Goal: Communication & Community: Answer question/provide support

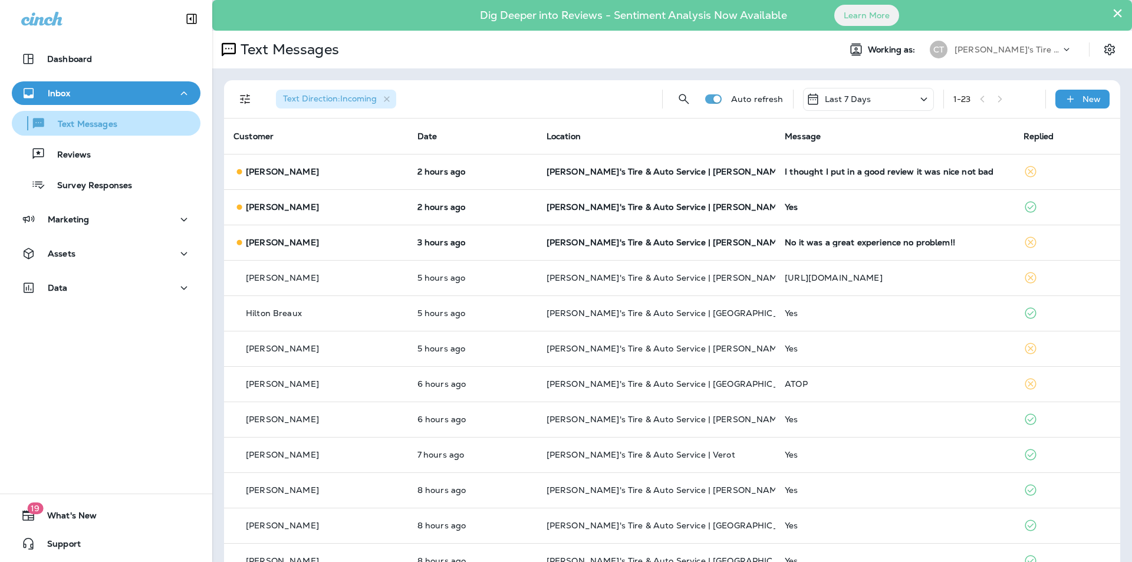
click at [96, 124] on p "Text Messages" at bounding box center [81, 124] width 71 height 11
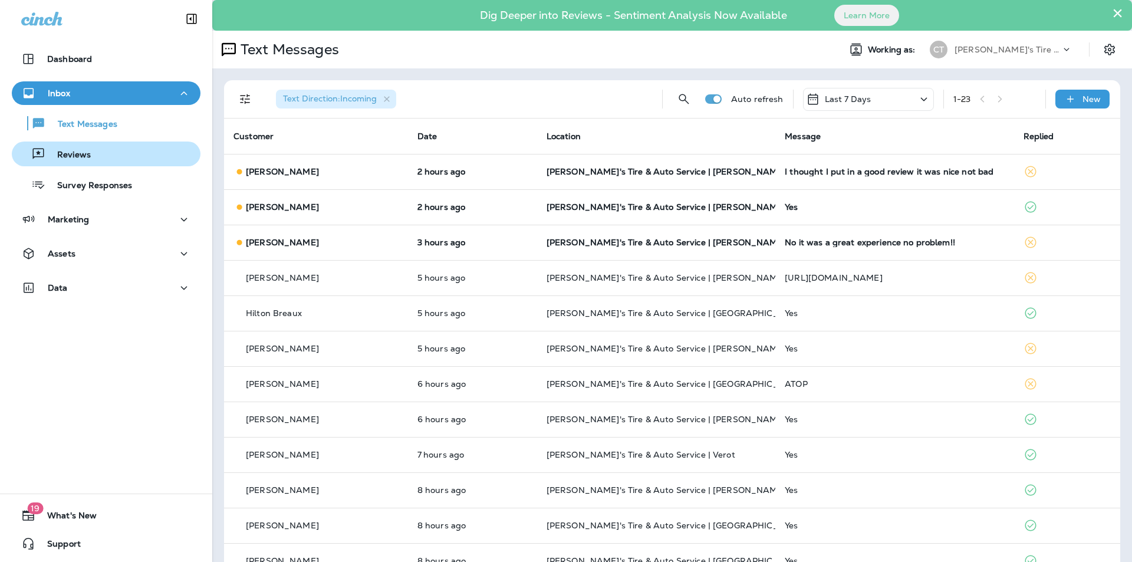
click at [86, 157] on p "Reviews" at bounding box center [67, 155] width 45 height 11
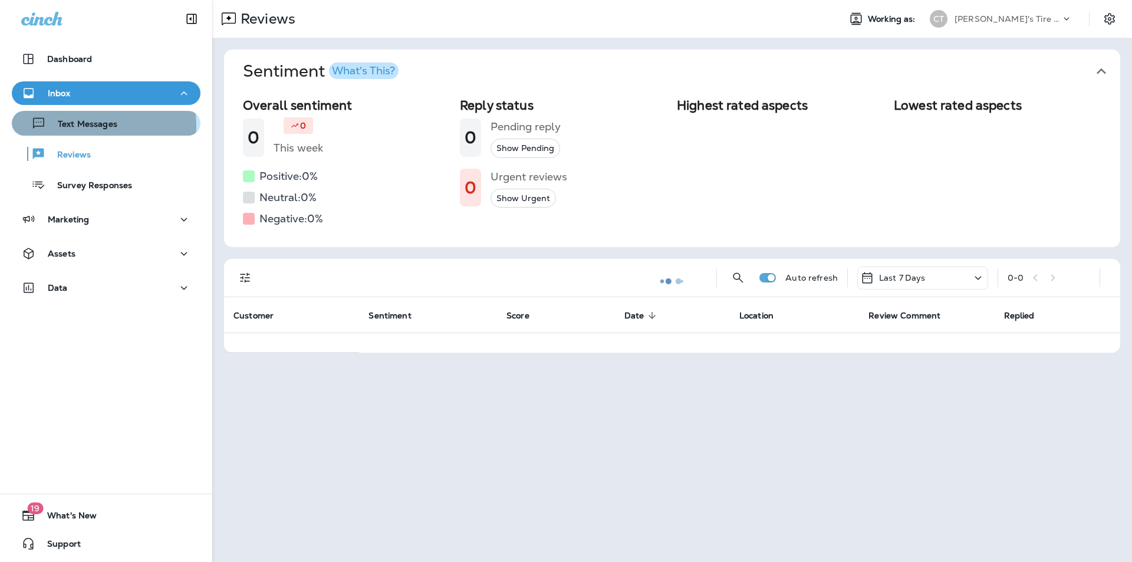
click at [83, 126] on p "Text Messages" at bounding box center [81, 124] width 71 height 11
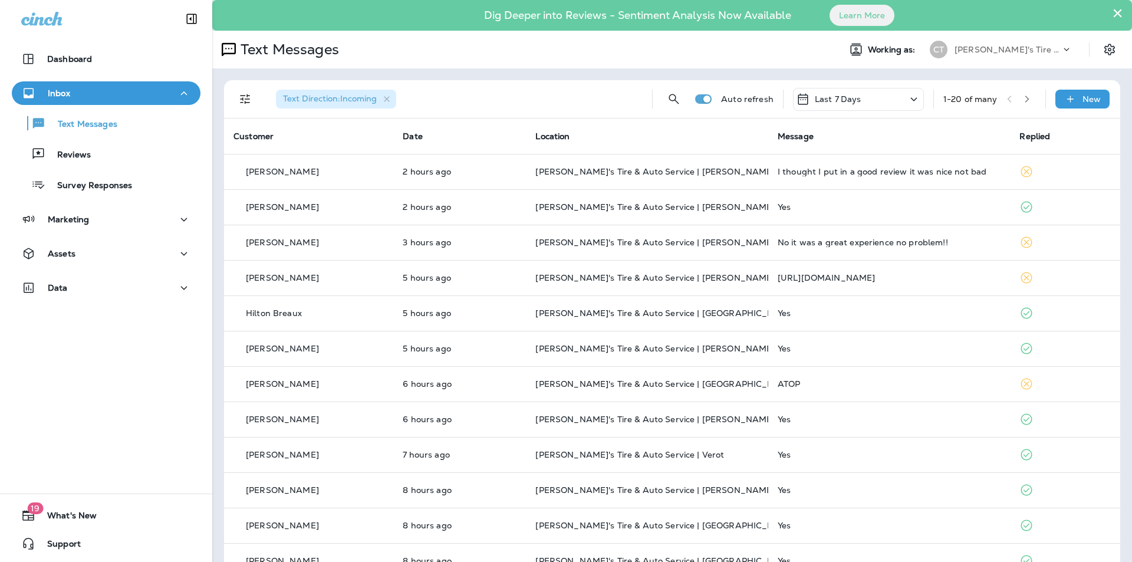
click at [1023, 98] on icon "button" at bounding box center [1027, 99] width 8 height 8
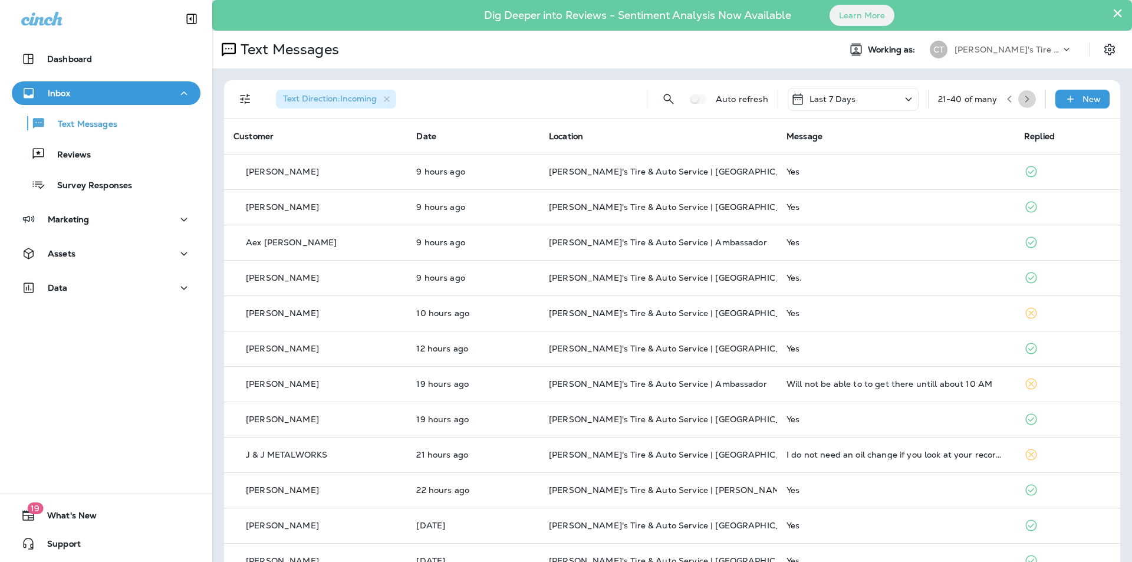
click at [1026, 98] on button "button" at bounding box center [1027, 99] width 18 height 18
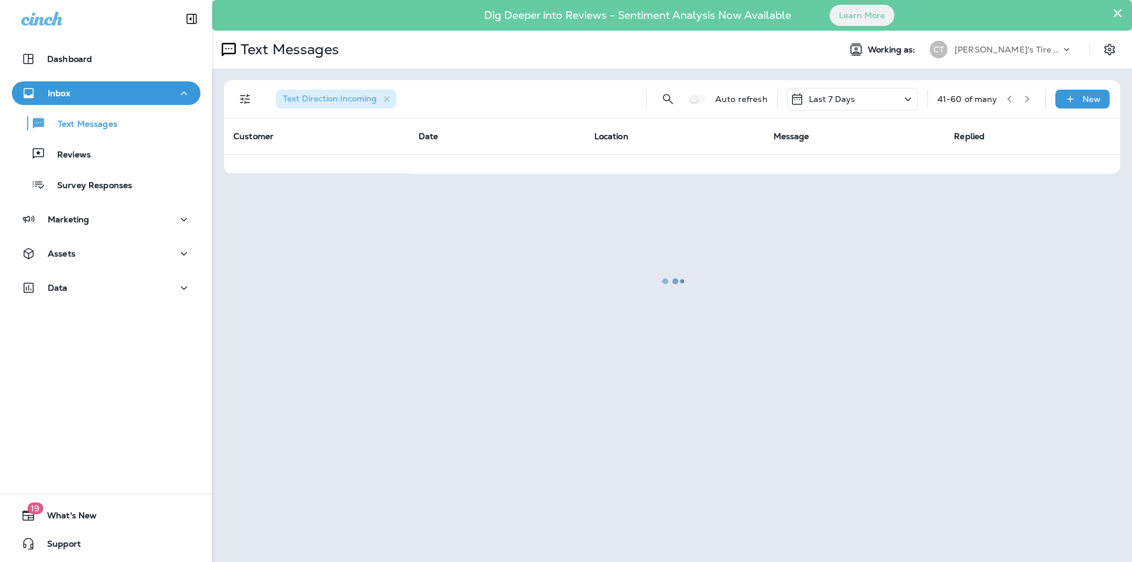
click at [1026, 98] on div at bounding box center [672, 281] width 918 height 560
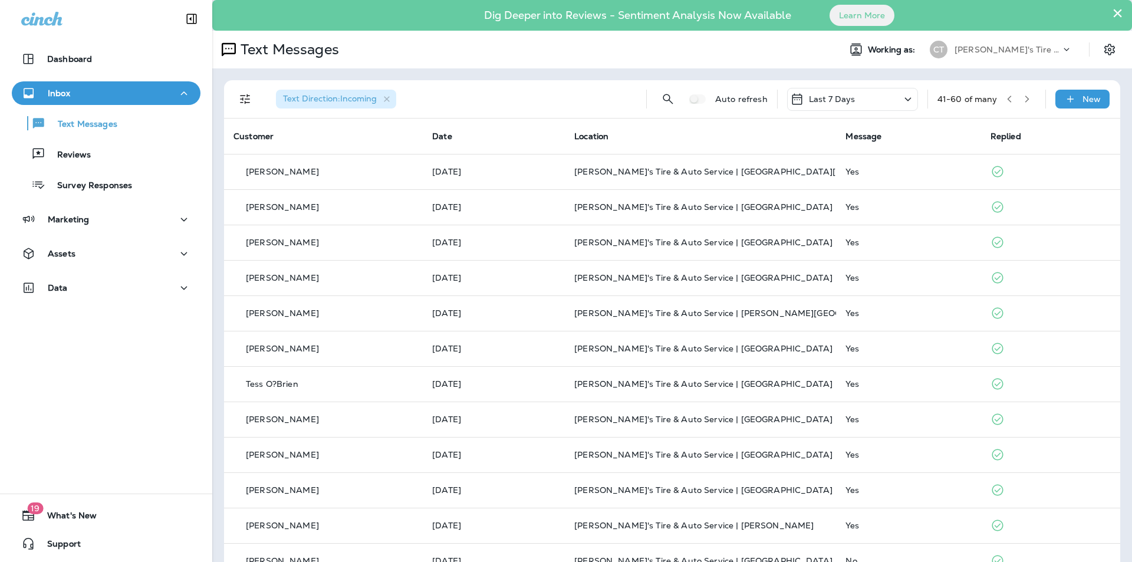
click at [1026, 98] on button "button" at bounding box center [1027, 99] width 18 height 18
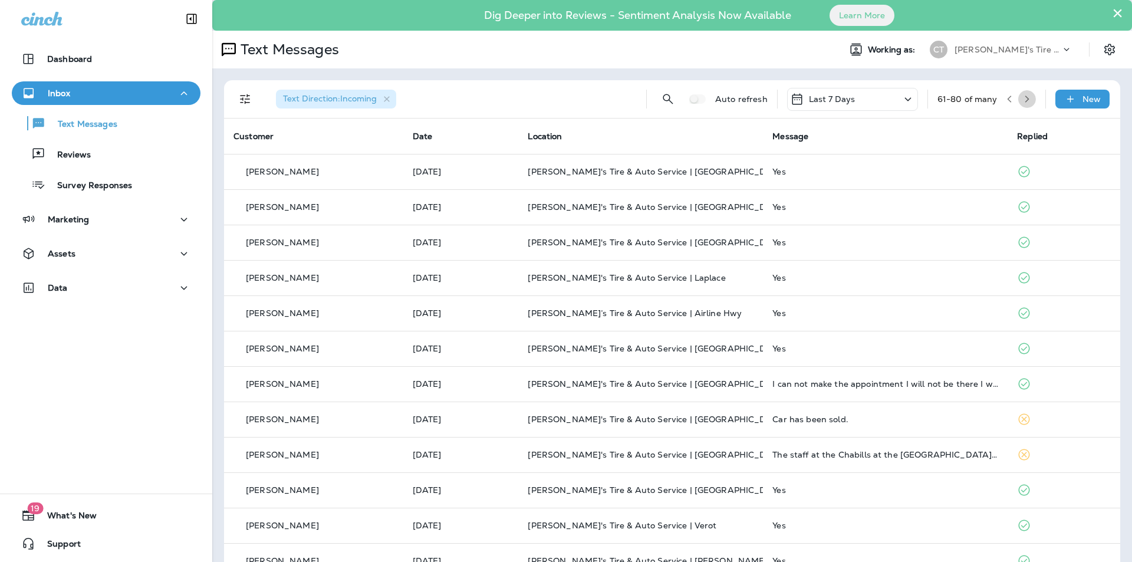
click at [1026, 98] on button "button" at bounding box center [1027, 99] width 18 height 18
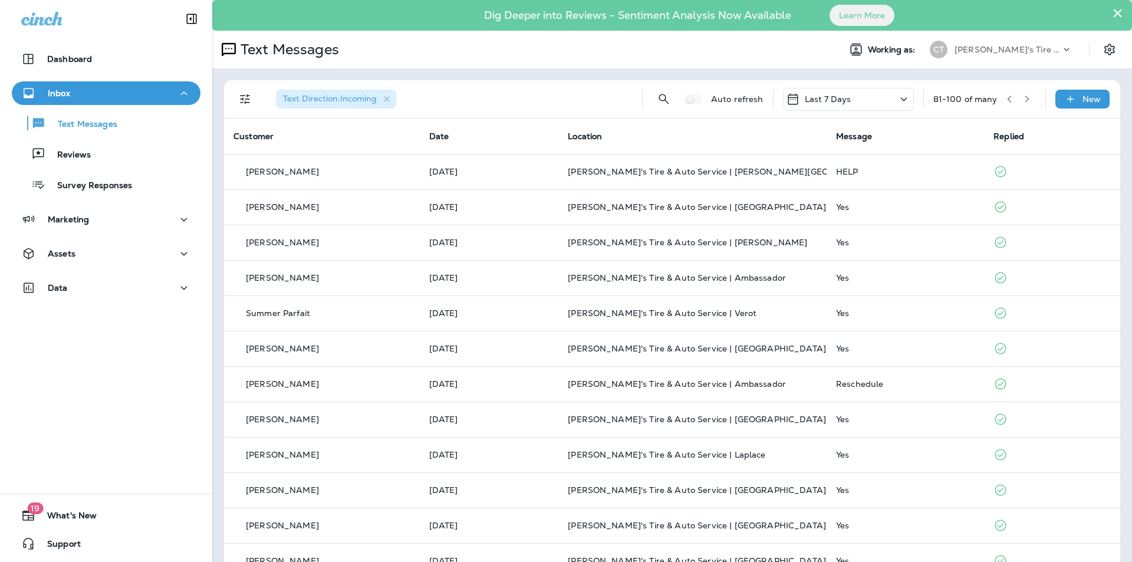
click at [1023, 101] on icon "button" at bounding box center [1027, 99] width 8 height 8
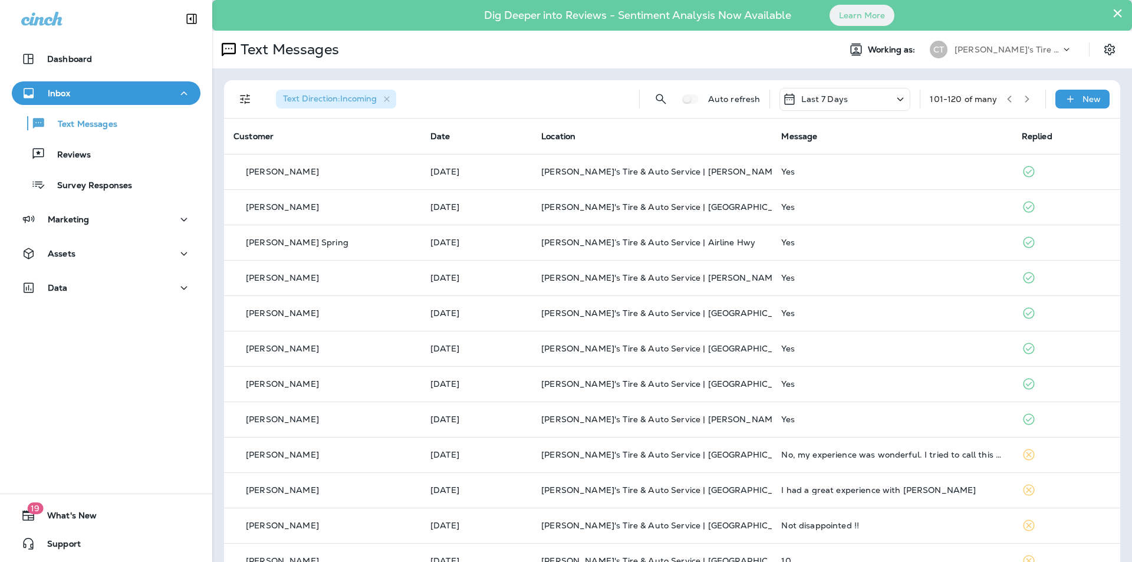
click at [1023, 97] on icon "button" at bounding box center [1027, 99] width 8 height 8
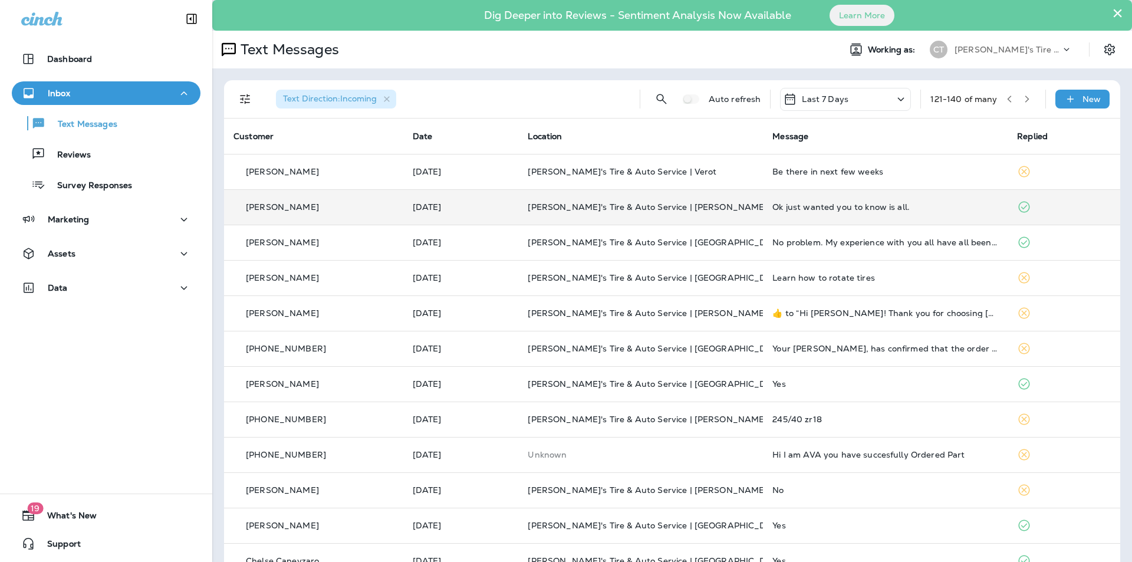
click at [959, 199] on td "Ok just wanted you to know is all." at bounding box center [885, 206] width 245 height 35
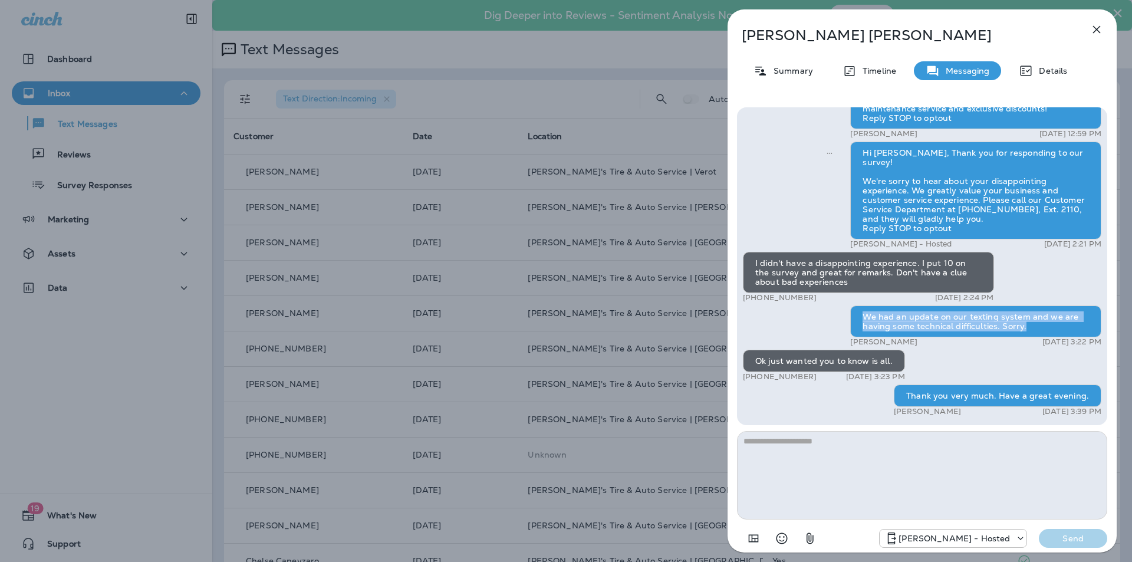
drag, startPoint x: 858, startPoint y: 315, endPoint x: 1015, endPoint y: 319, distance: 156.9
click at [1031, 325] on div "We had an update on our texting system and we are having some technical difficu…" at bounding box center [975, 321] width 251 height 32
copy div "We had an update on our texting system and we are having some technical difficu…"
click at [1102, 29] on icon "button" at bounding box center [1097, 29] width 14 height 14
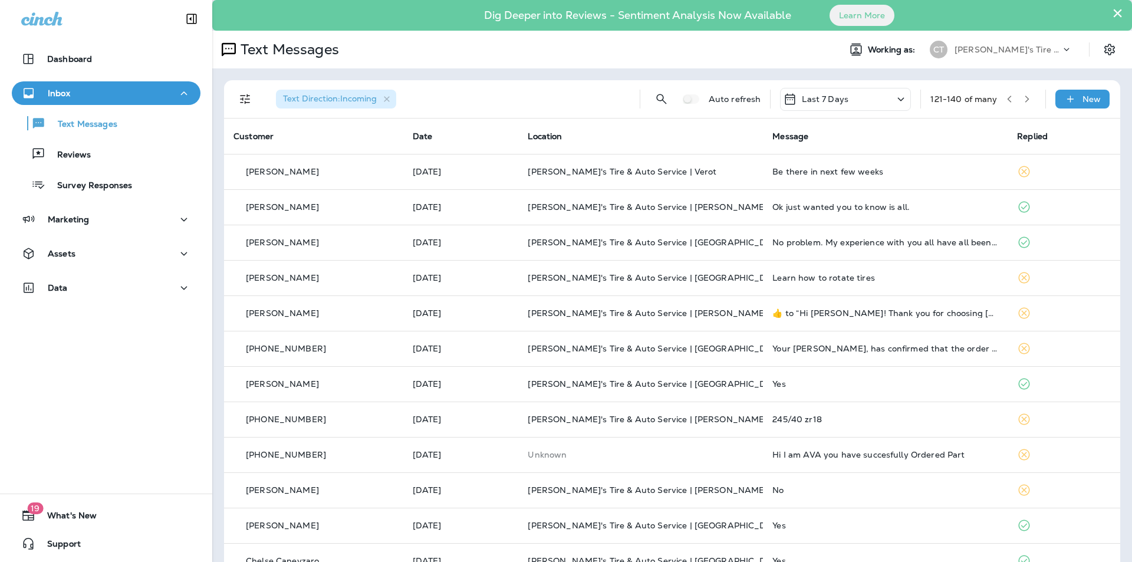
click at [1005, 98] on icon "button" at bounding box center [1009, 99] width 8 height 8
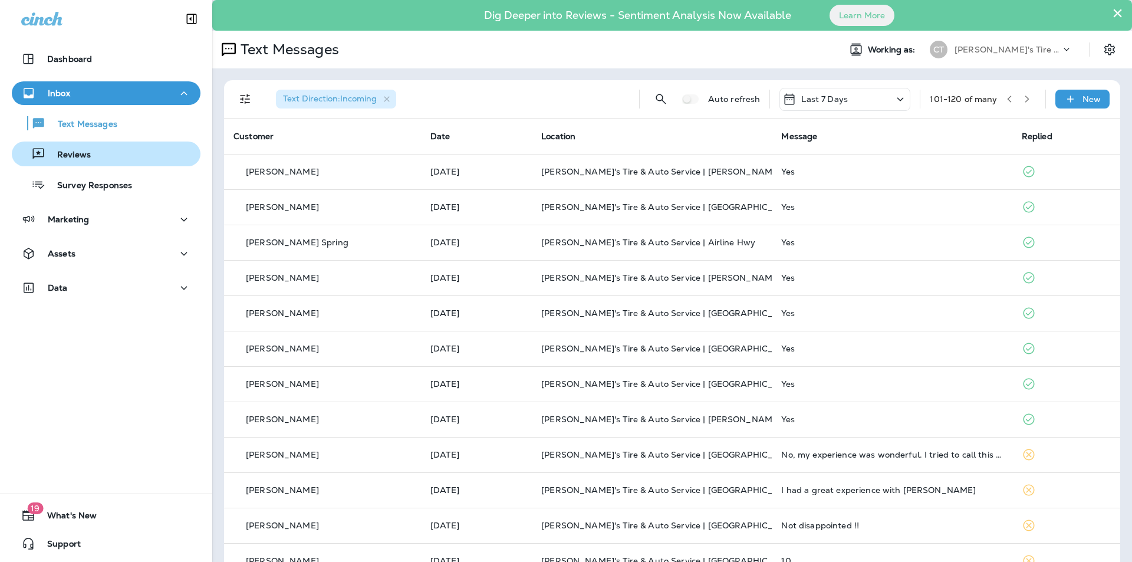
click at [118, 154] on div "Reviews" at bounding box center [106, 154] width 179 height 18
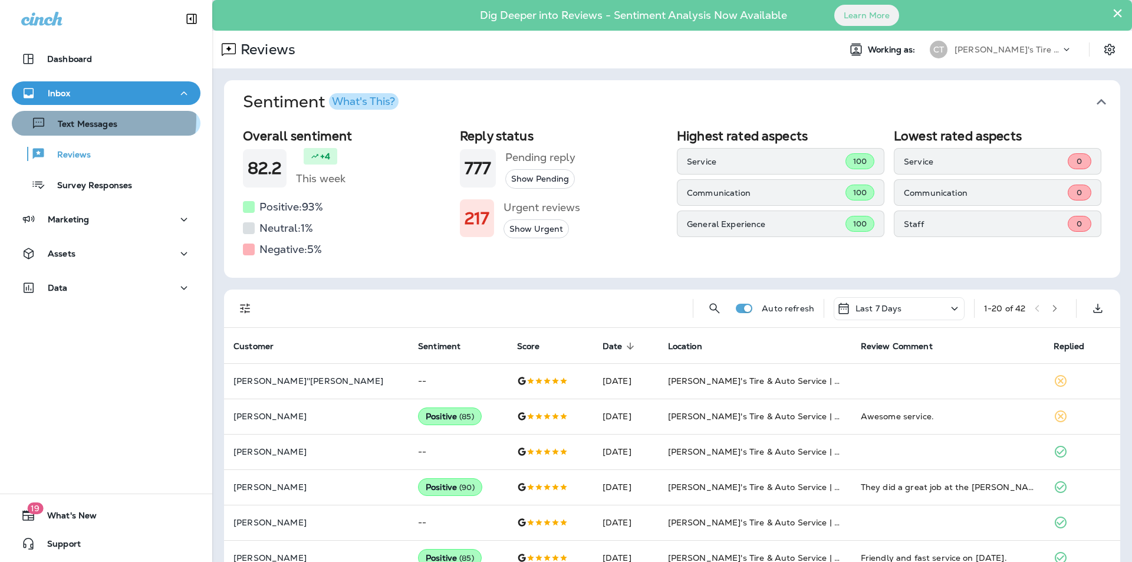
click at [91, 119] on p "Text Messages" at bounding box center [81, 124] width 71 height 11
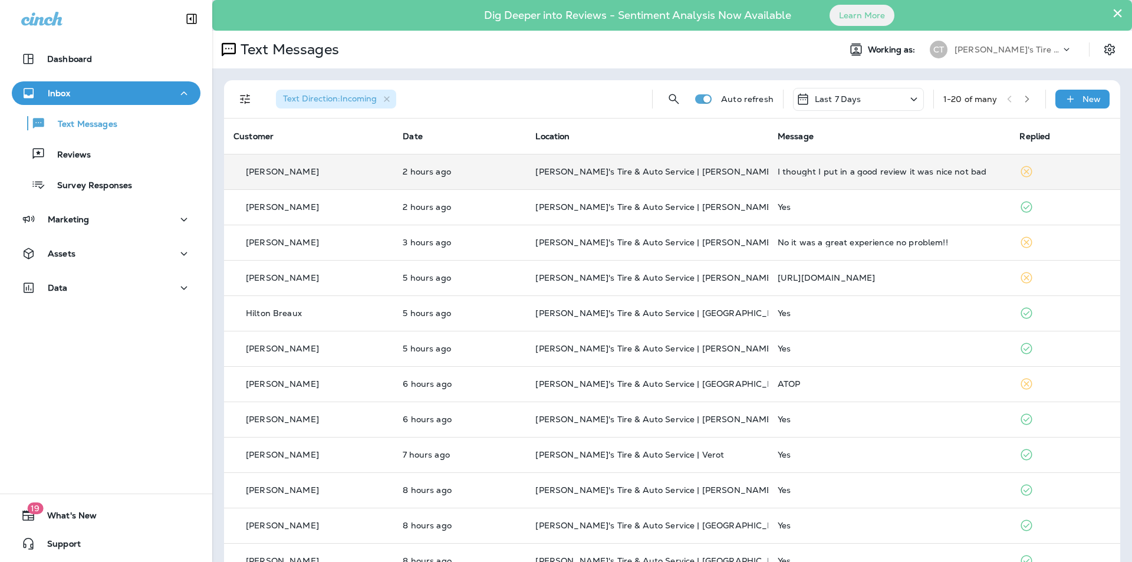
click at [900, 160] on td "I thought I put in a good review it was nice not bad" at bounding box center [889, 171] width 242 height 35
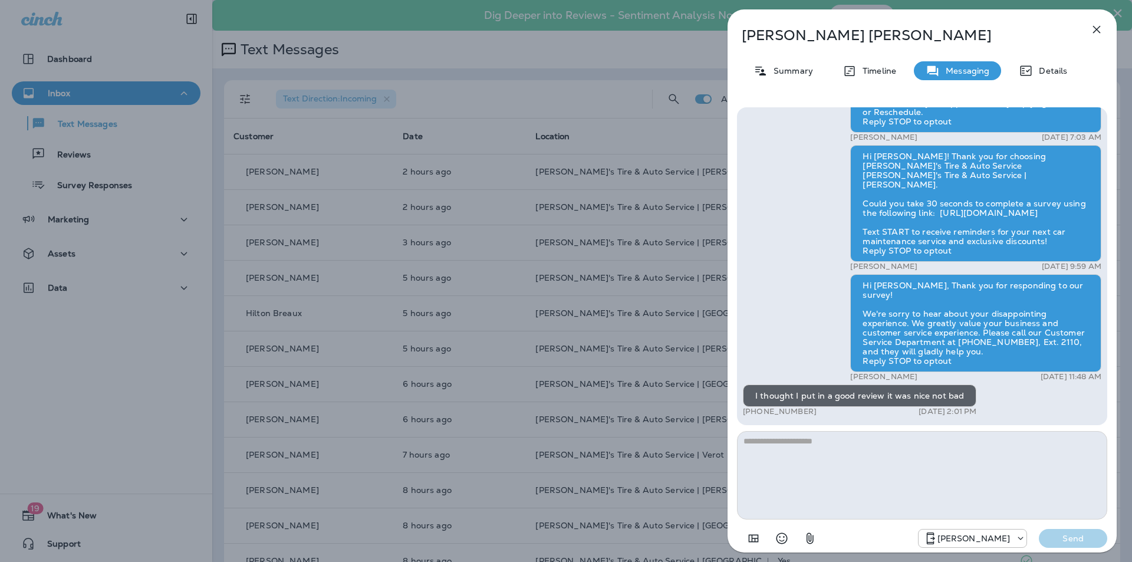
click at [781, 448] on textarea at bounding box center [922, 475] width 370 height 88
type textarea "**********"
click at [1079, 536] on p "Send" at bounding box center [1073, 538] width 50 height 11
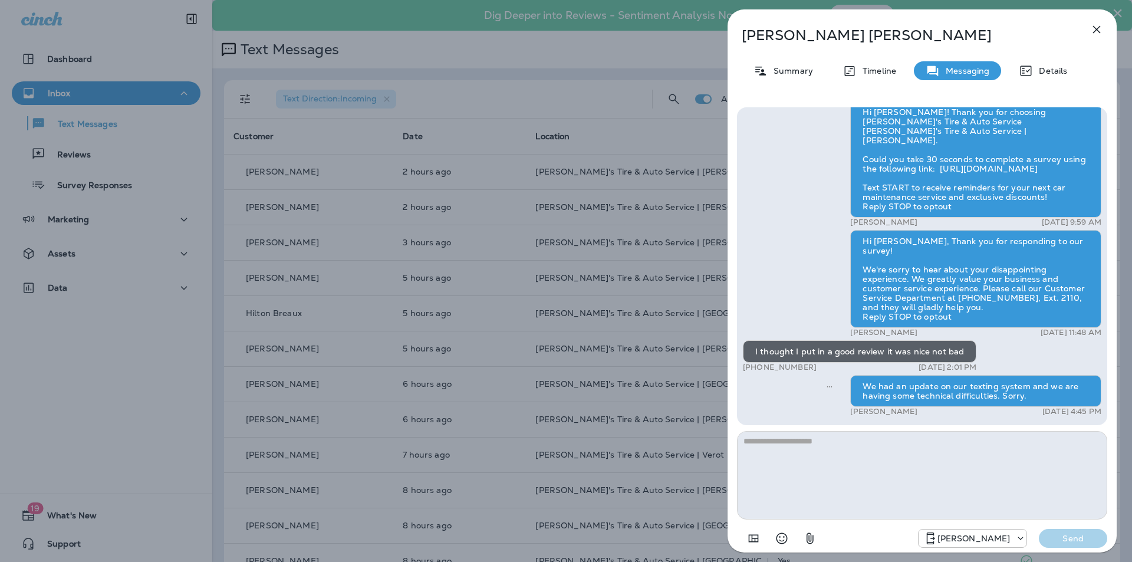
click at [1096, 29] on icon "button" at bounding box center [1097, 30] width 8 height 8
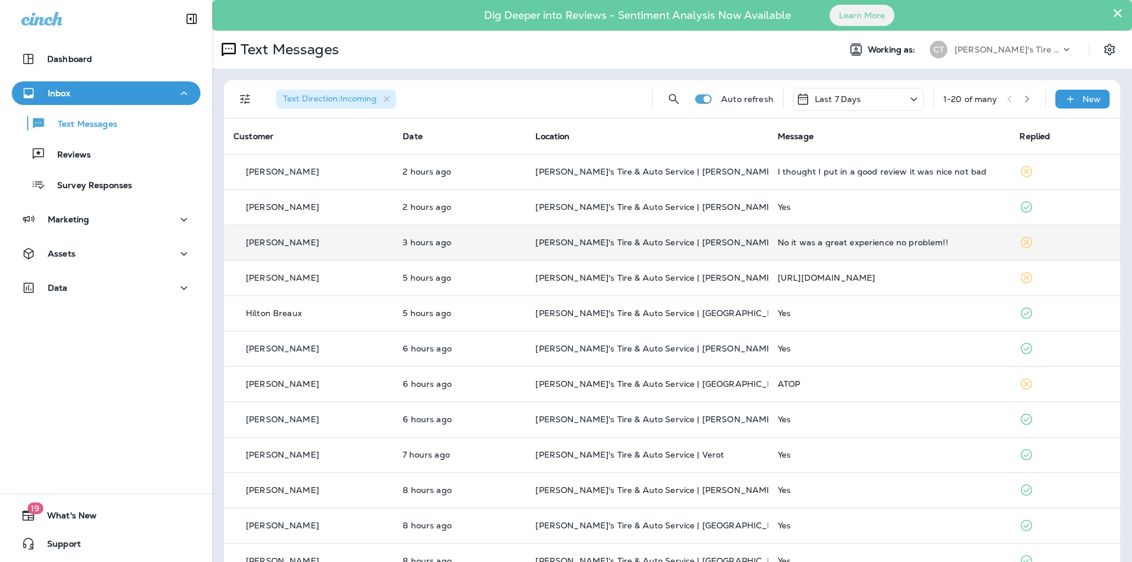
click at [952, 242] on div "No it was a great experience no problem!!" at bounding box center [889, 242] width 223 height 9
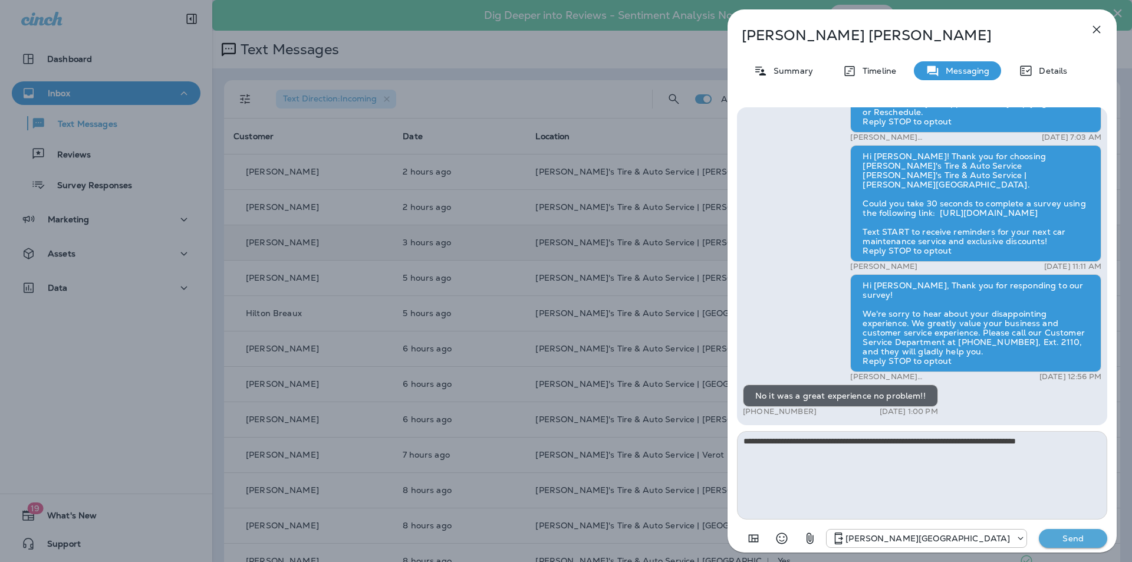
type textarea "**********"
click at [1067, 535] on p "Send" at bounding box center [1073, 538] width 50 height 11
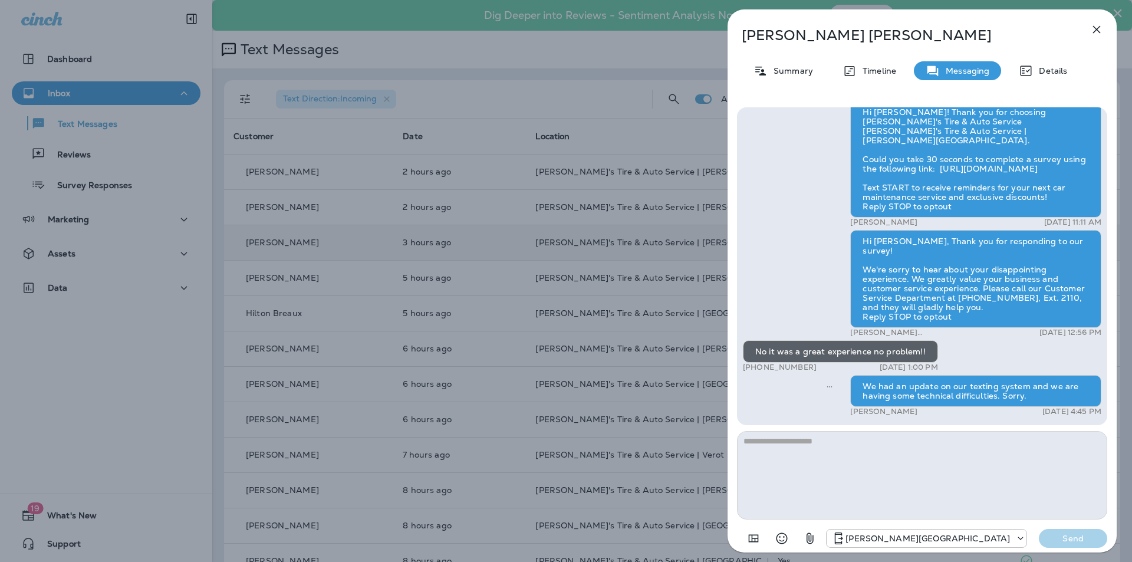
click at [1099, 27] on icon "button" at bounding box center [1097, 30] width 8 height 8
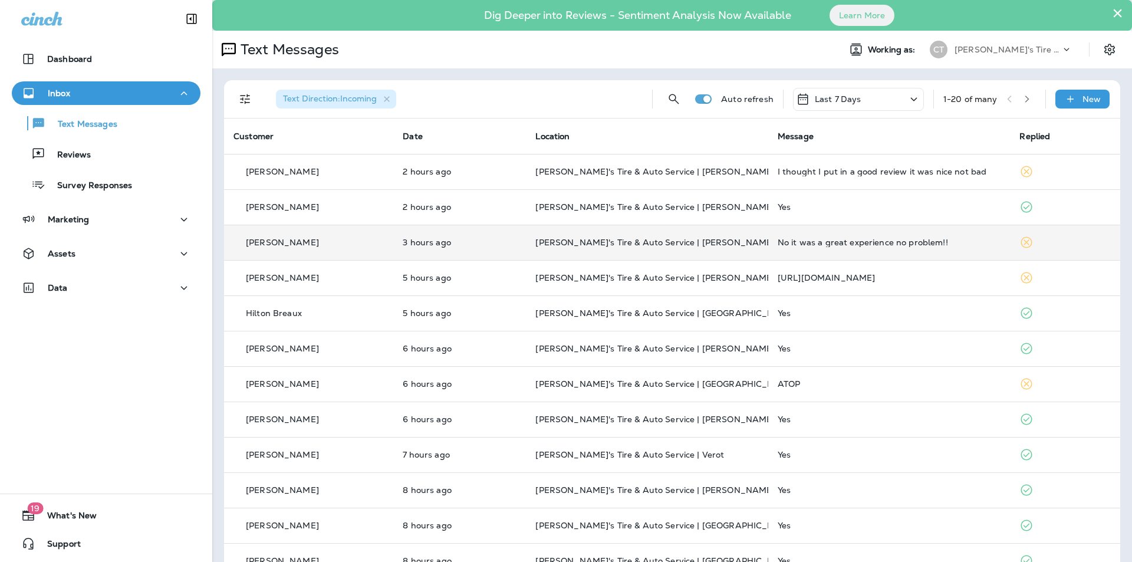
drag, startPoint x: 104, startPoint y: 184, endPoint x: 142, endPoint y: 201, distance: 42.0
click at [104, 184] on p "Survey Responses" at bounding box center [88, 185] width 87 height 11
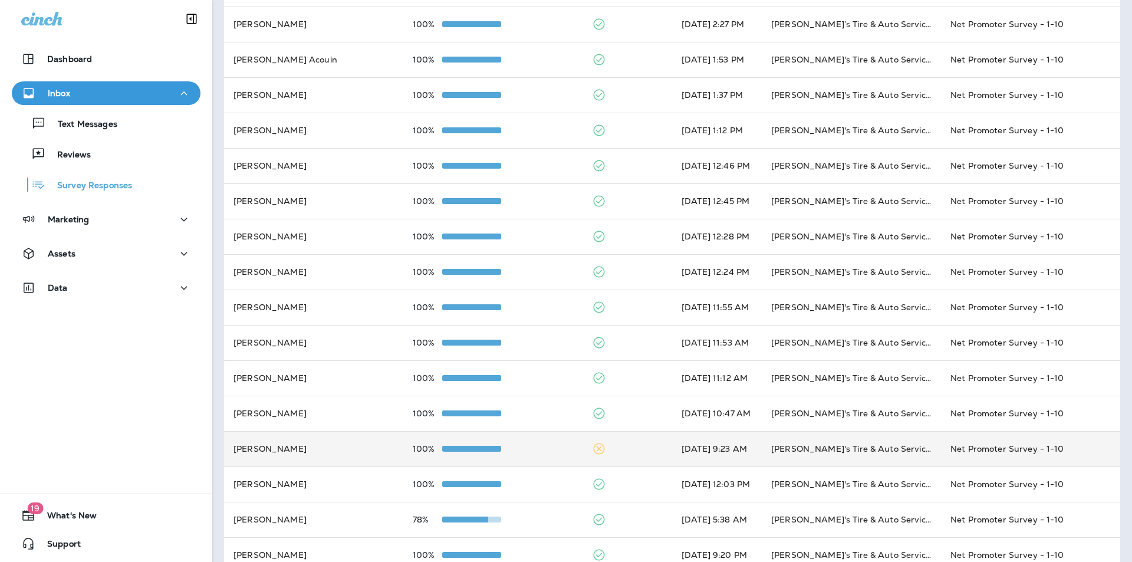
scroll to position [312, 0]
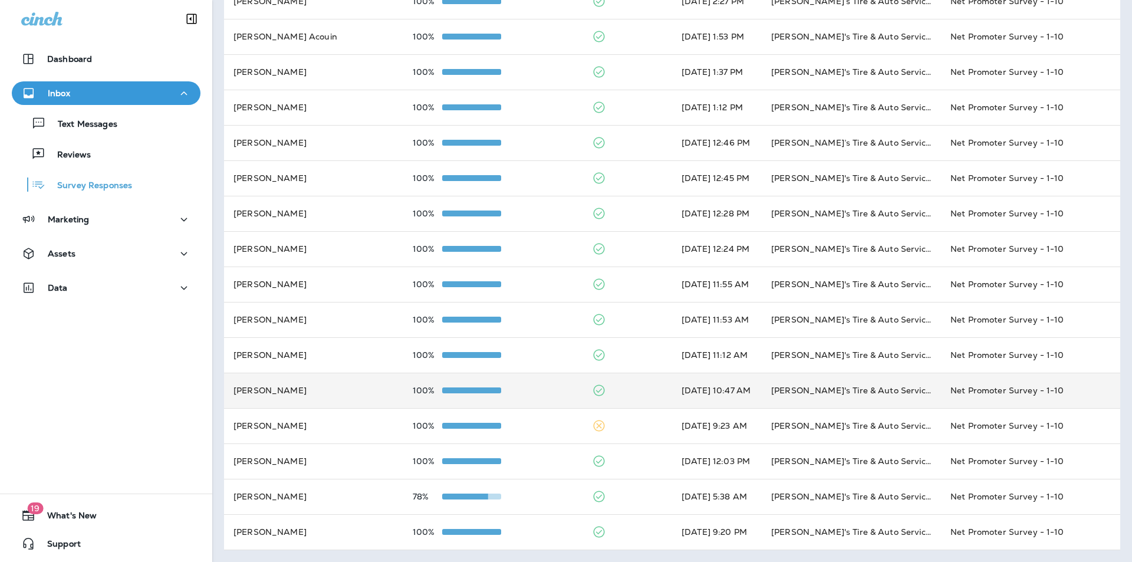
click at [526, 387] on div "100%" at bounding box center [493, 390] width 160 height 9
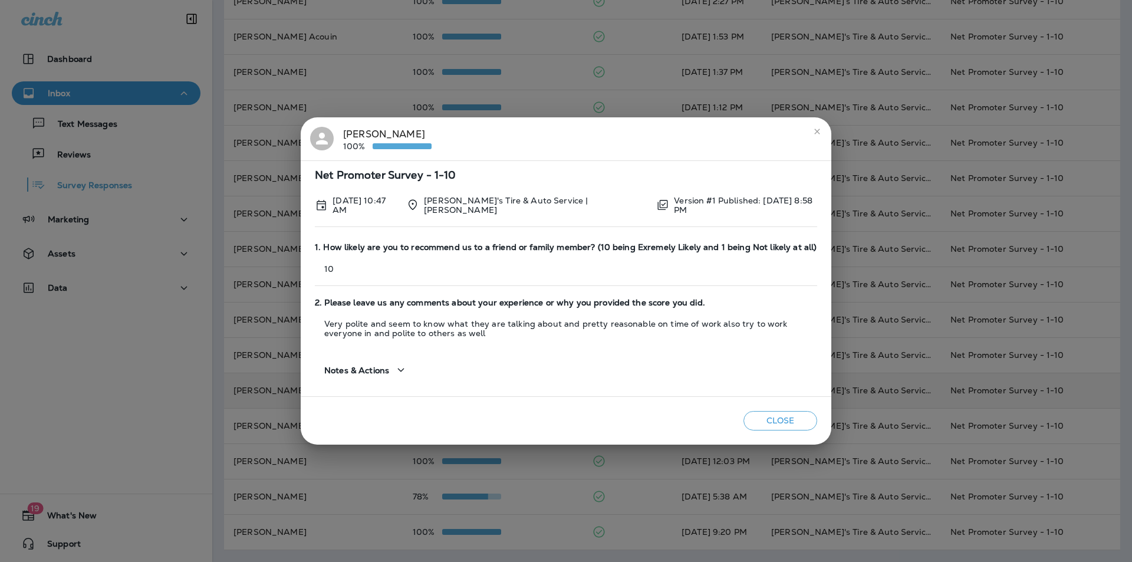
click at [817, 132] on icon "close" at bounding box center [817, 131] width 9 height 9
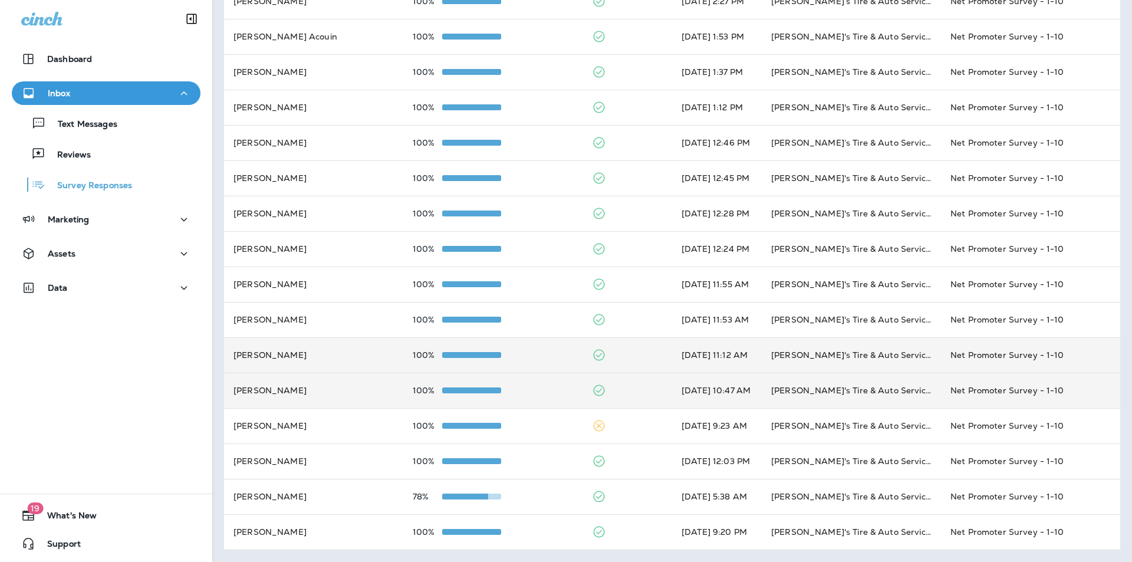
click at [539, 354] on div "100%" at bounding box center [493, 354] width 160 height 9
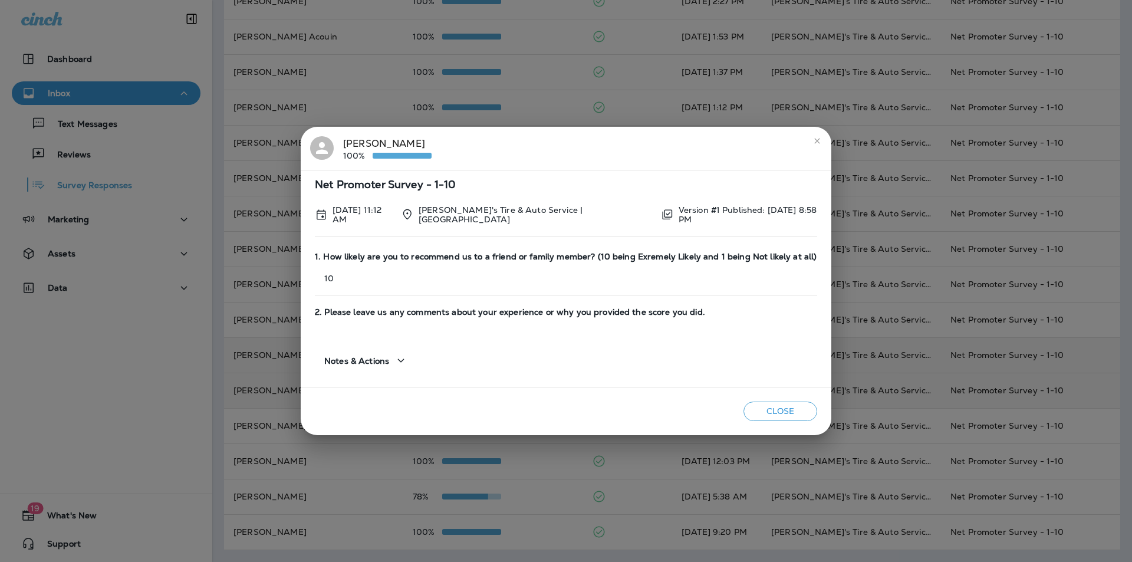
click at [820, 140] on icon "close" at bounding box center [817, 140] width 9 height 9
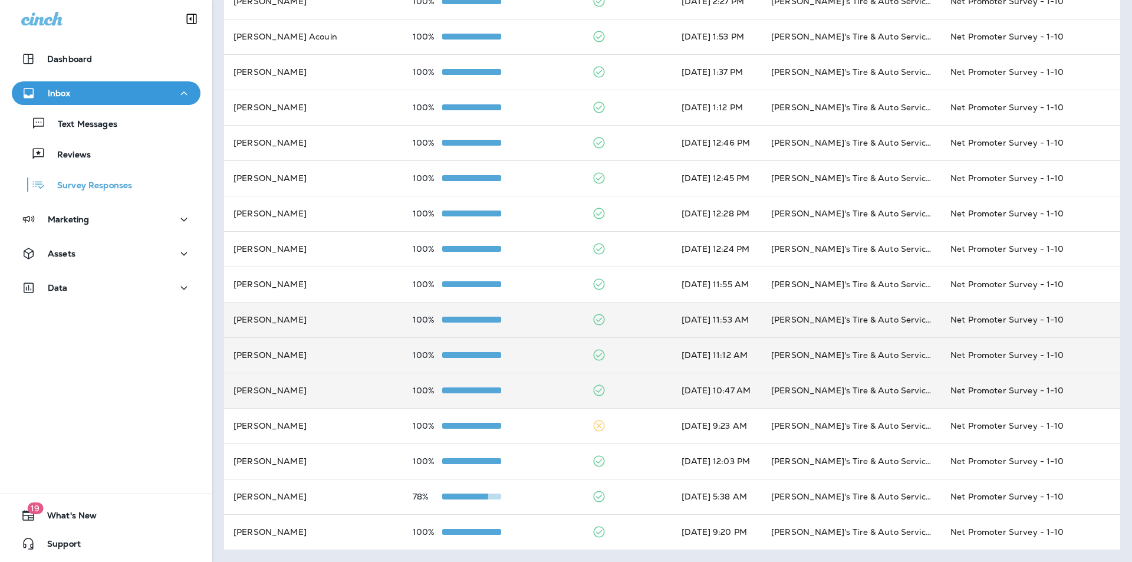
click at [538, 321] on div "100%" at bounding box center [493, 319] width 160 height 9
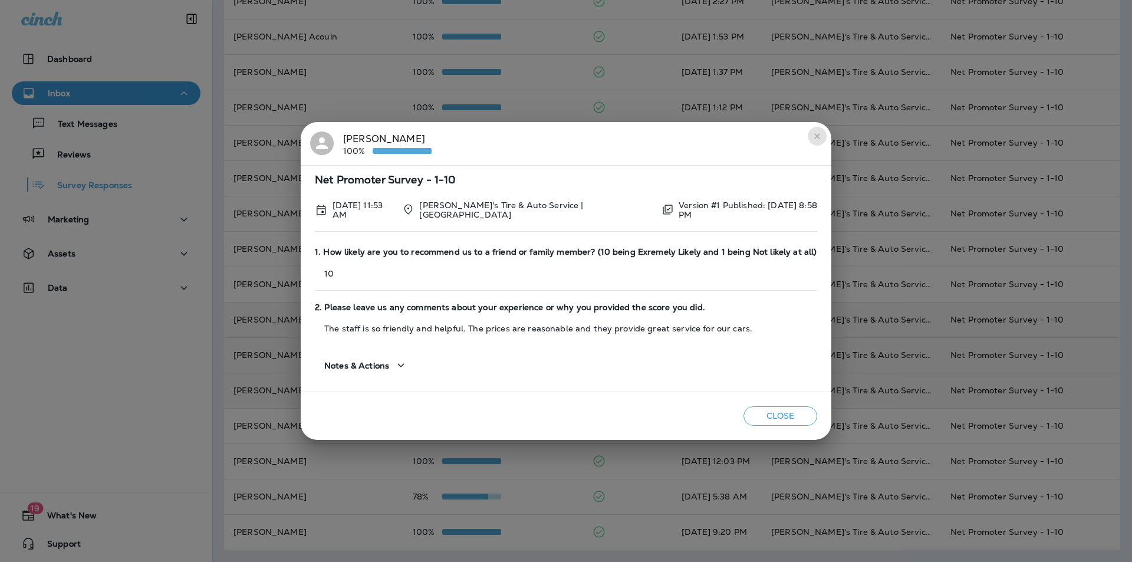
click at [816, 139] on icon "close" at bounding box center [817, 135] width 9 height 9
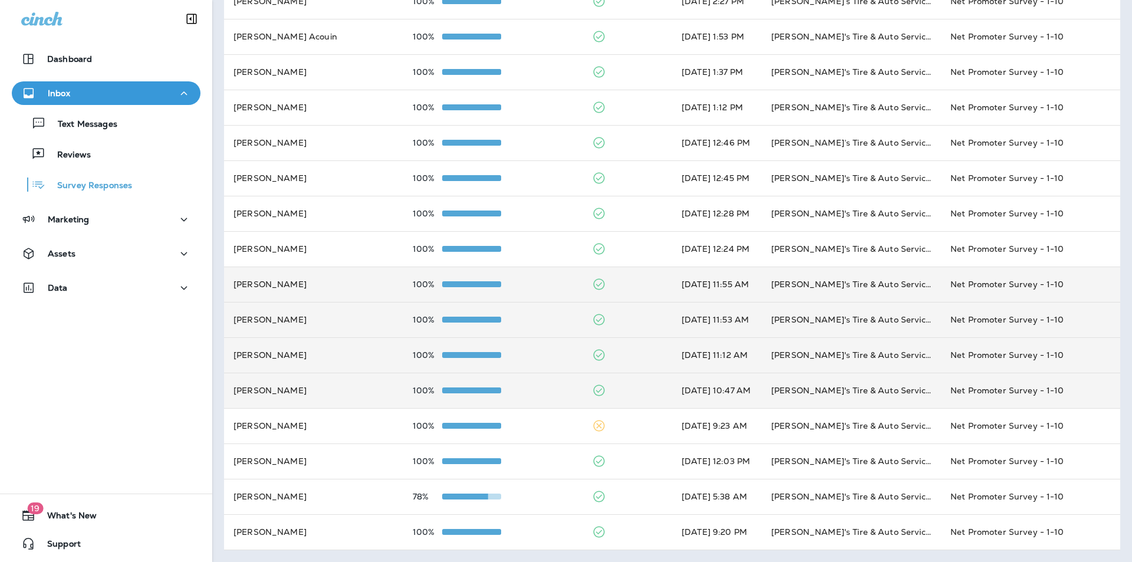
click at [532, 281] on div "100%" at bounding box center [493, 284] width 160 height 9
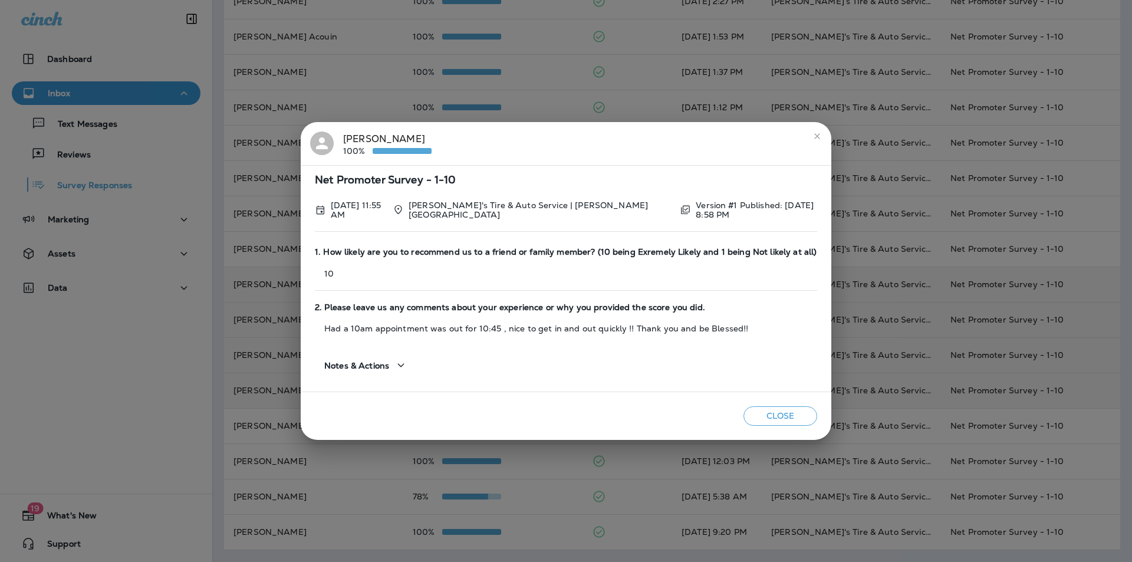
click at [814, 134] on icon "close" at bounding box center [817, 135] width 9 height 9
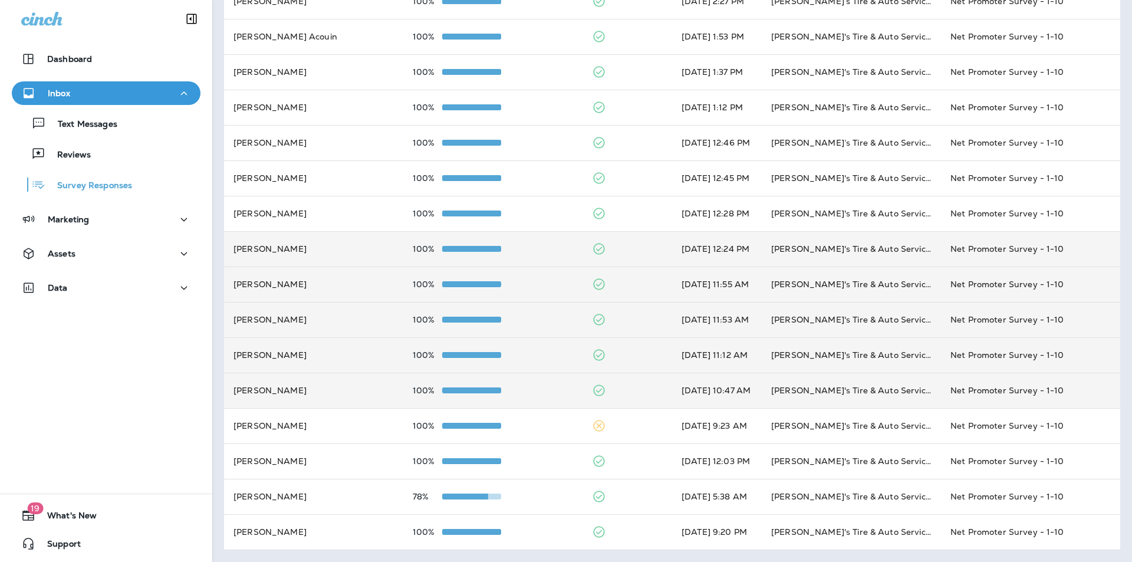
click at [542, 248] on div "100%" at bounding box center [493, 248] width 160 height 9
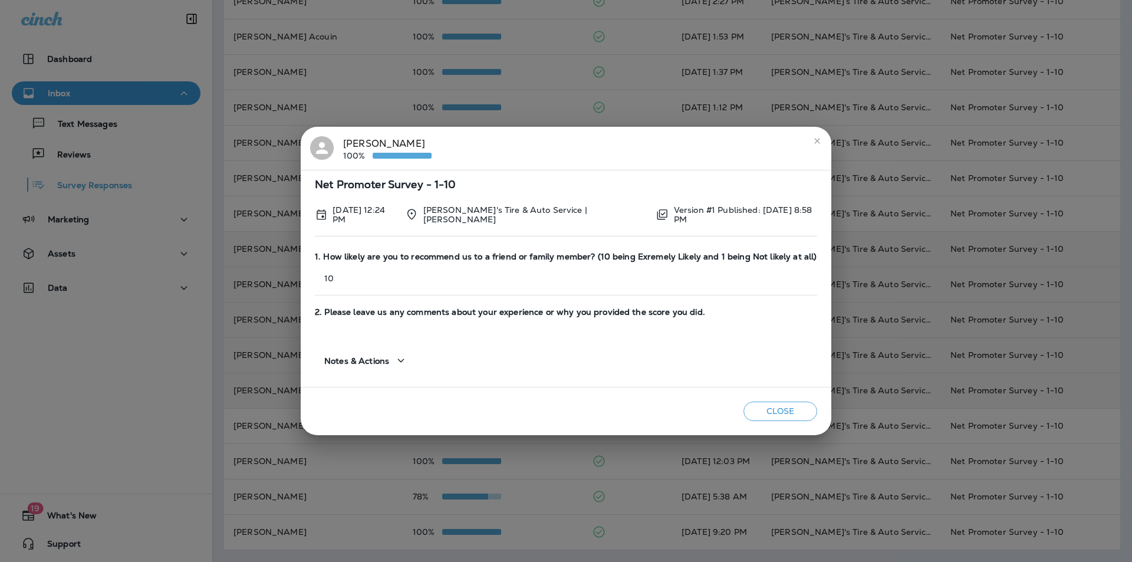
click at [813, 140] on icon "close" at bounding box center [817, 140] width 9 height 9
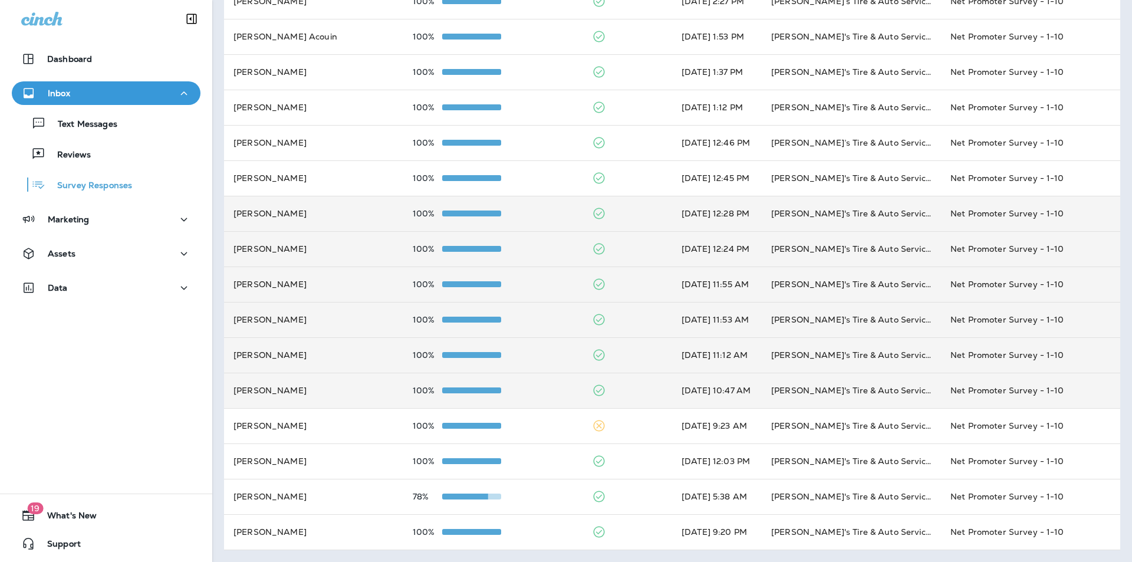
click at [538, 214] on div "100%" at bounding box center [493, 213] width 160 height 9
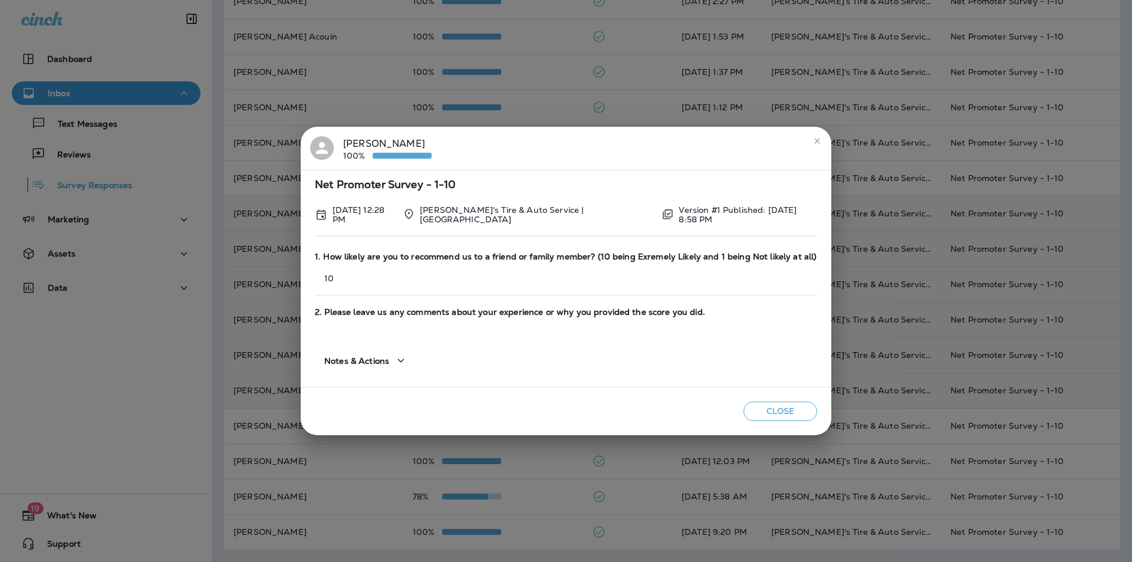
click at [815, 141] on icon "close" at bounding box center [817, 140] width 9 height 9
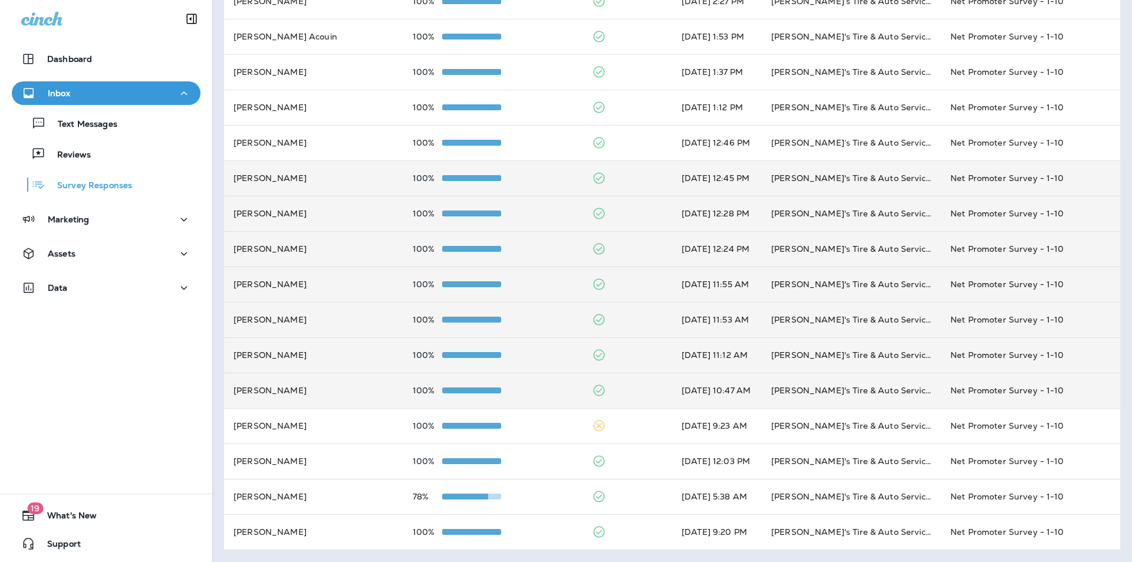
click at [540, 173] on div "100%" at bounding box center [493, 177] width 160 height 9
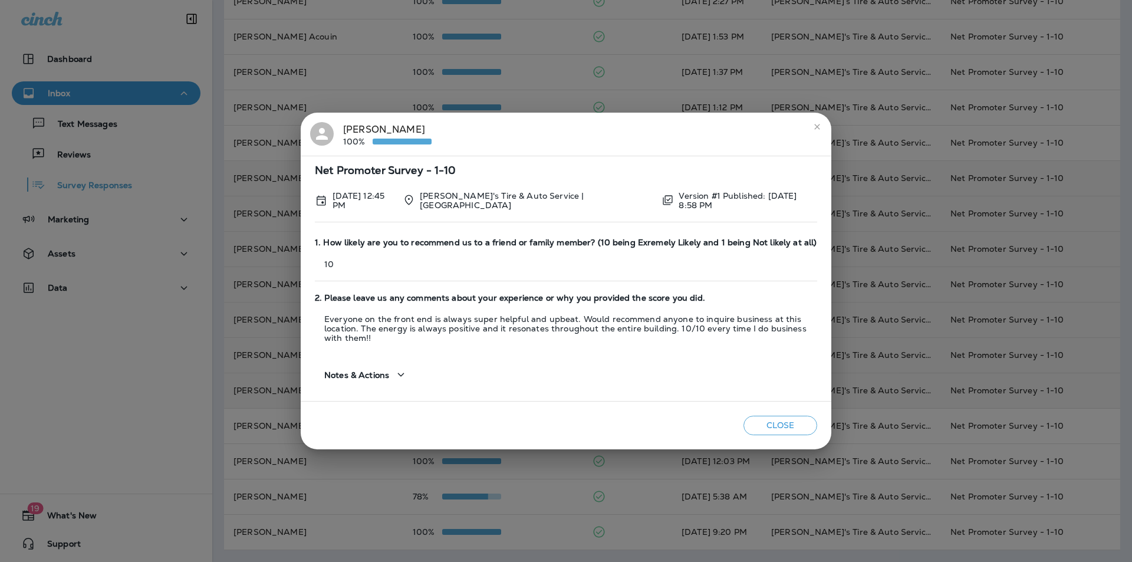
click at [821, 124] on icon "close" at bounding box center [817, 126] width 9 height 9
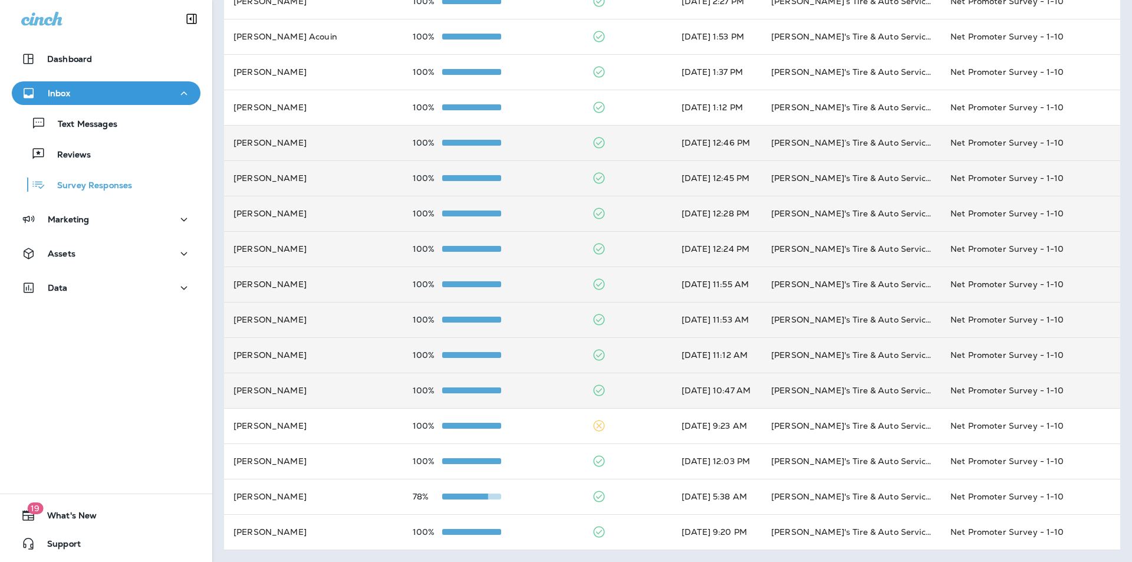
click at [539, 139] on div "100%" at bounding box center [493, 142] width 160 height 9
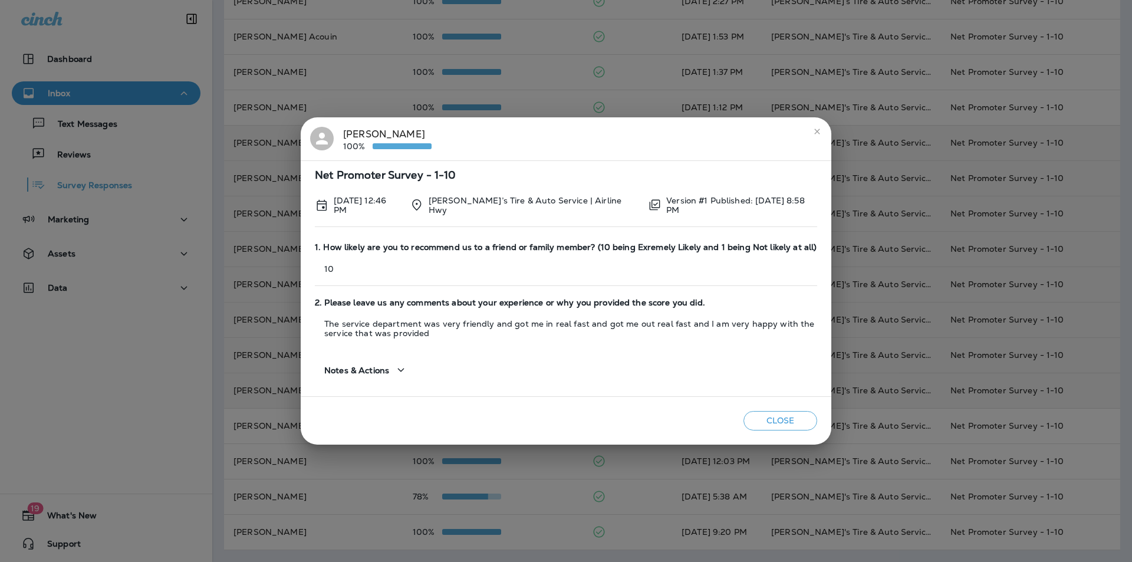
click at [814, 134] on icon "close" at bounding box center [817, 131] width 9 height 9
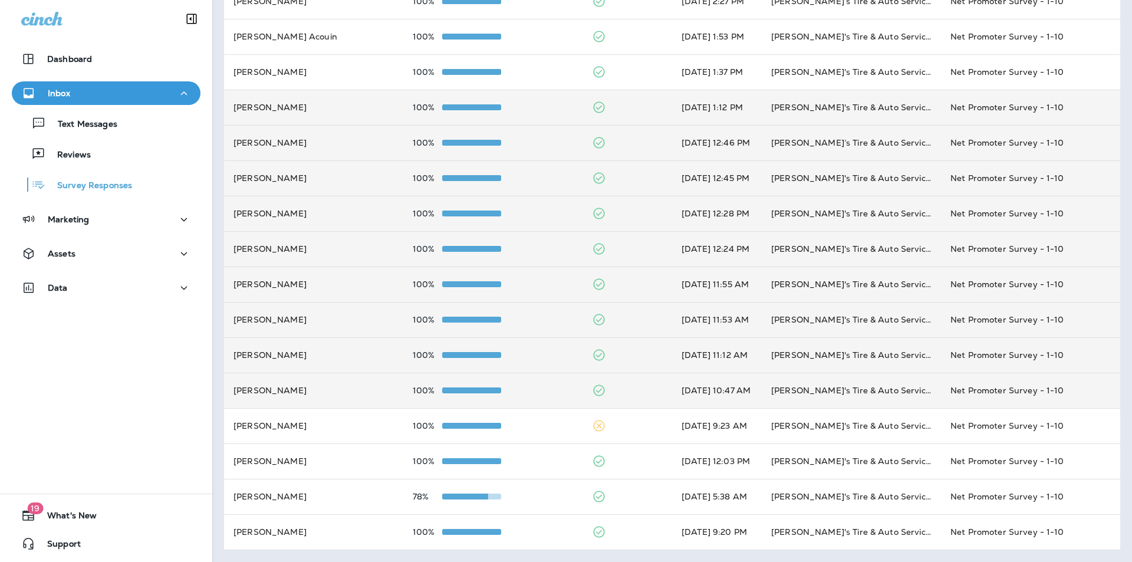
click at [543, 107] on div "100%" at bounding box center [493, 107] width 160 height 9
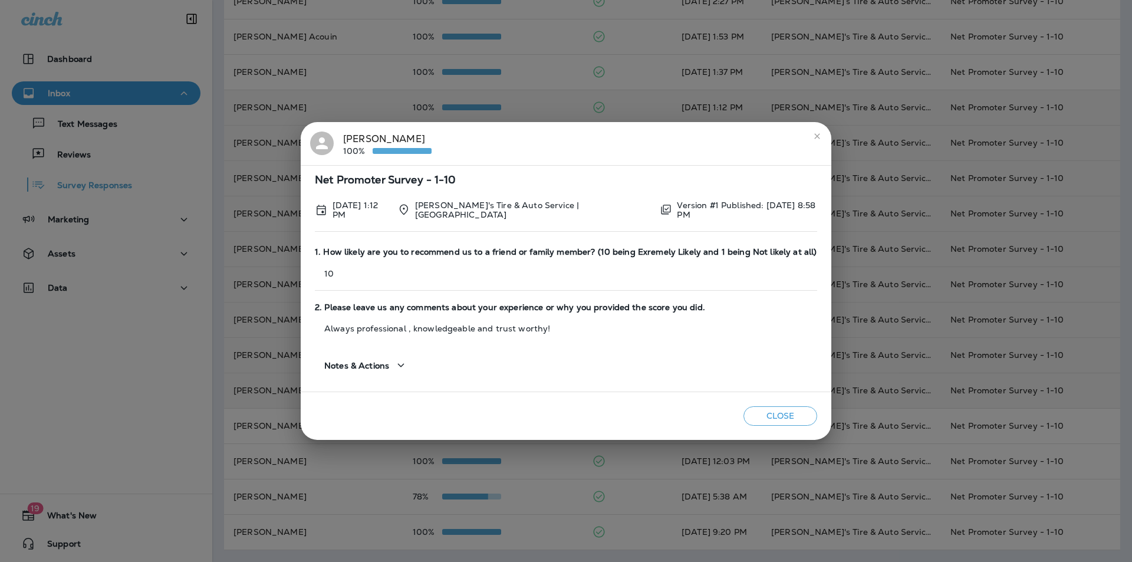
click at [813, 139] on icon "close" at bounding box center [817, 135] width 9 height 9
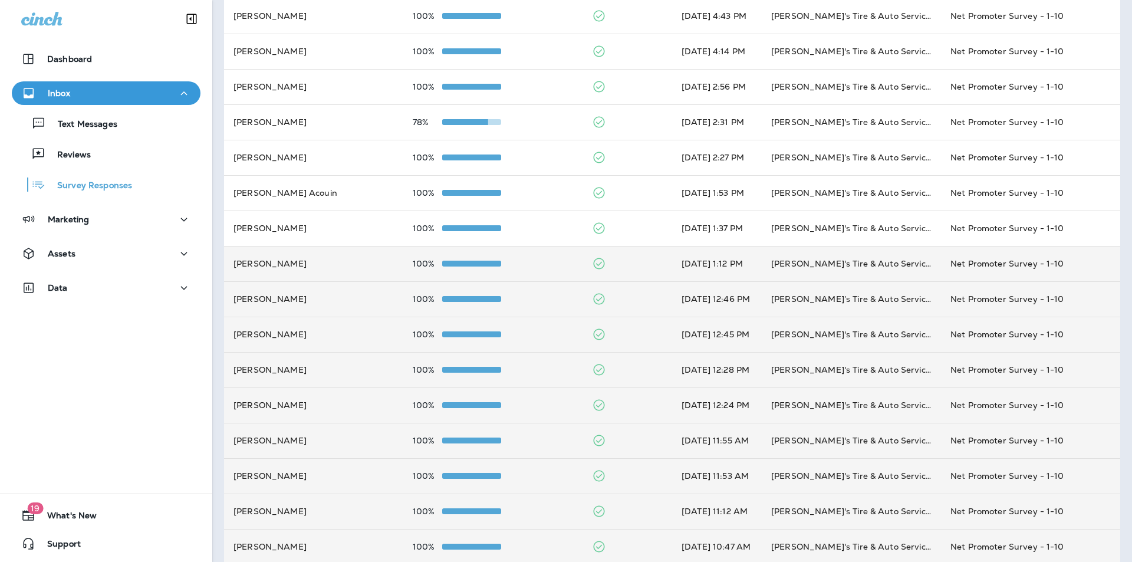
scroll to position [135, 0]
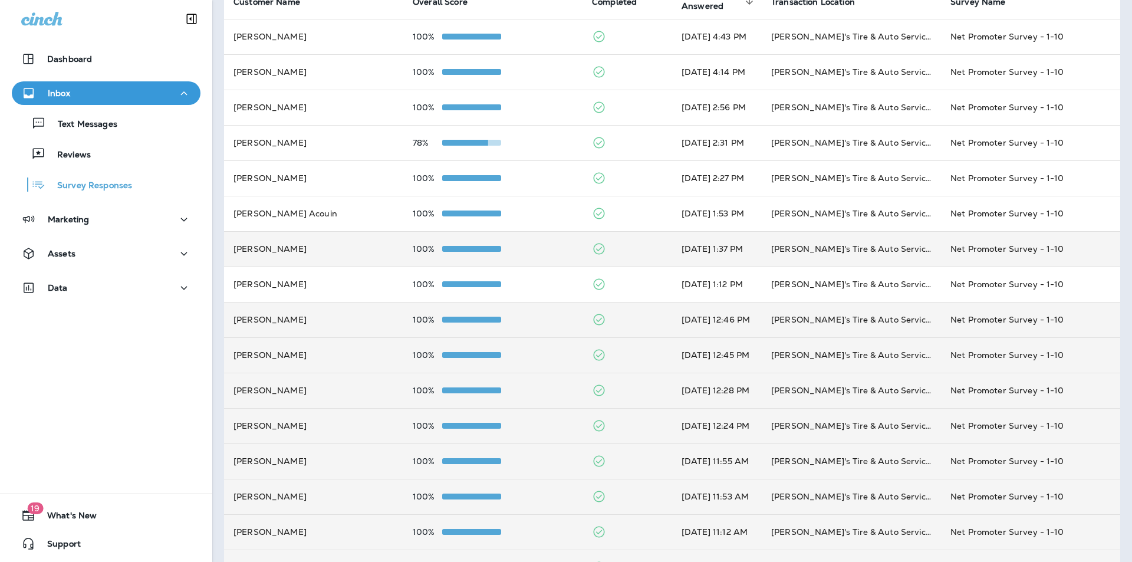
click at [541, 244] on div "100%" at bounding box center [493, 248] width 160 height 9
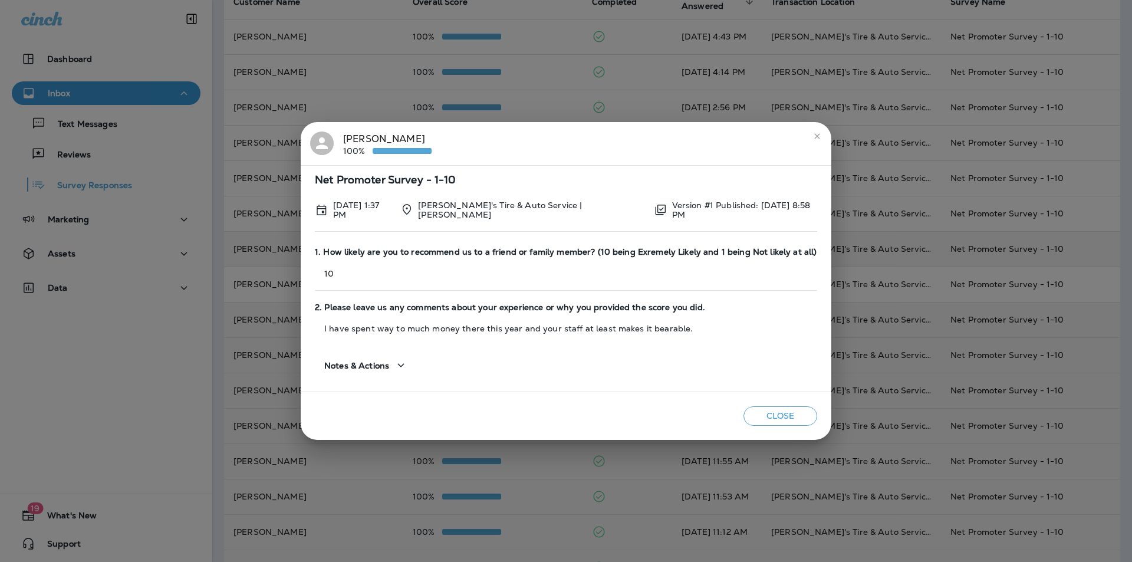
click at [813, 139] on icon "close" at bounding box center [817, 135] width 9 height 9
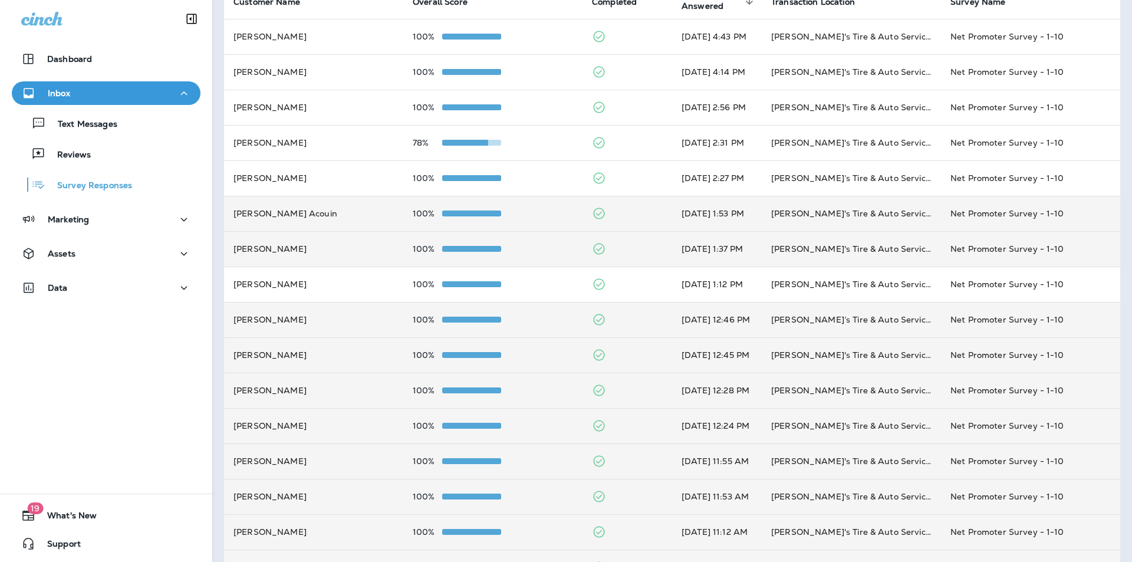
click at [547, 211] on div "100%" at bounding box center [493, 213] width 160 height 9
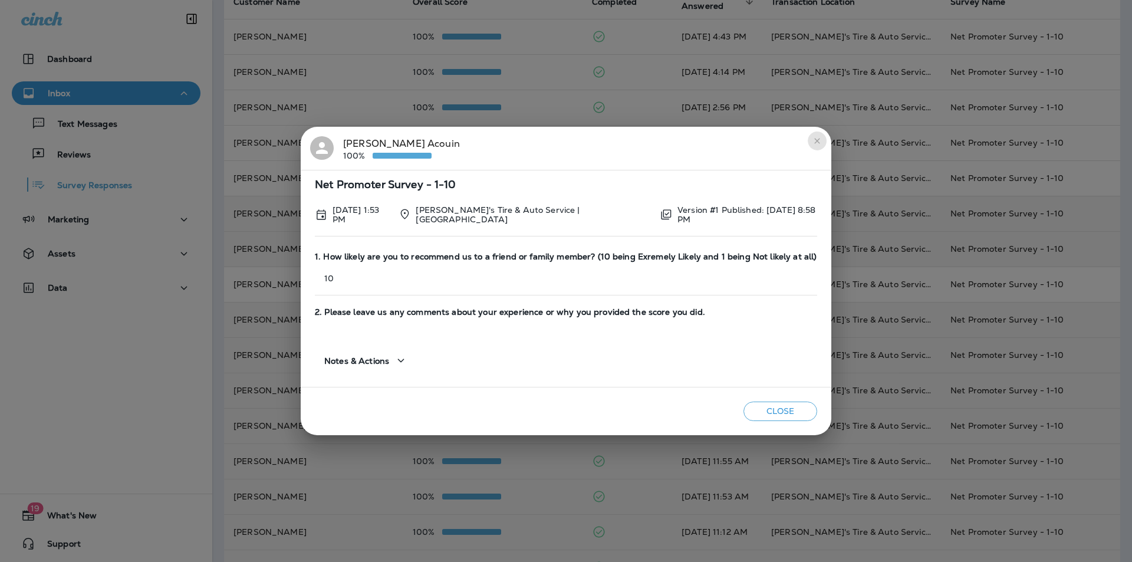
click at [813, 144] on icon "close" at bounding box center [817, 140] width 9 height 9
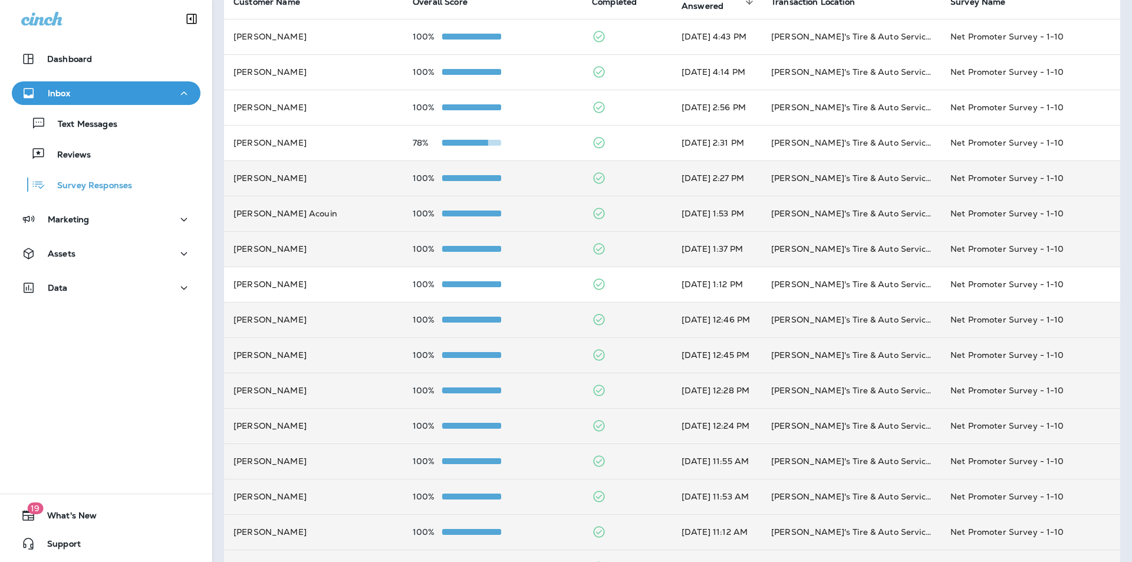
click at [545, 180] on div "100%" at bounding box center [493, 177] width 160 height 9
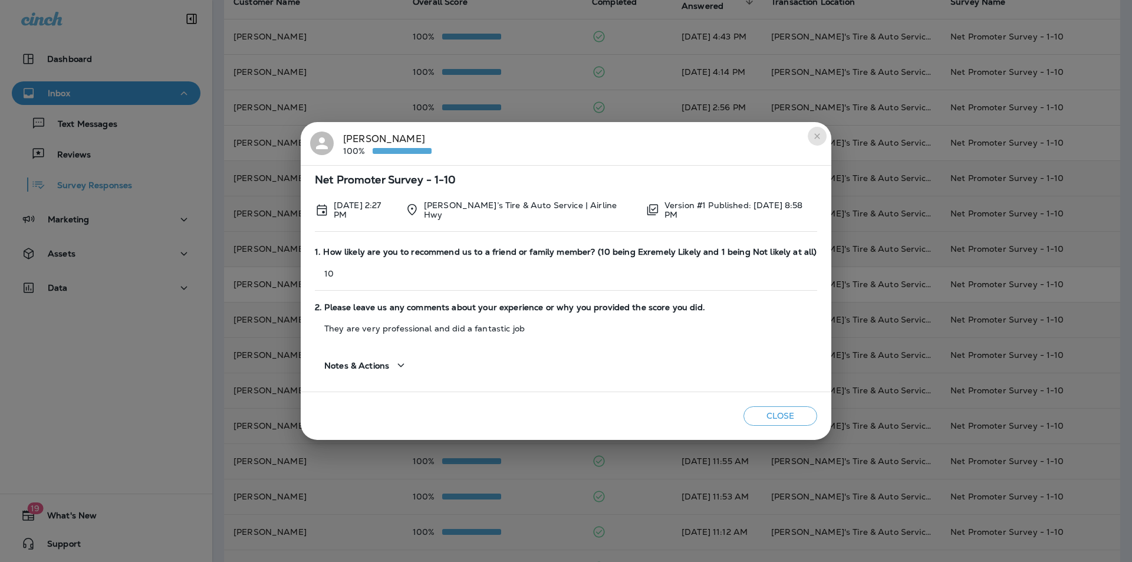
drag, startPoint x: 813, startPoint y: 137, endPoint x: 754, endPoint y: 144, distance: 59.3
click at [813, 138] on icon "close" at bounding box center [817, 135] width 9 height 9
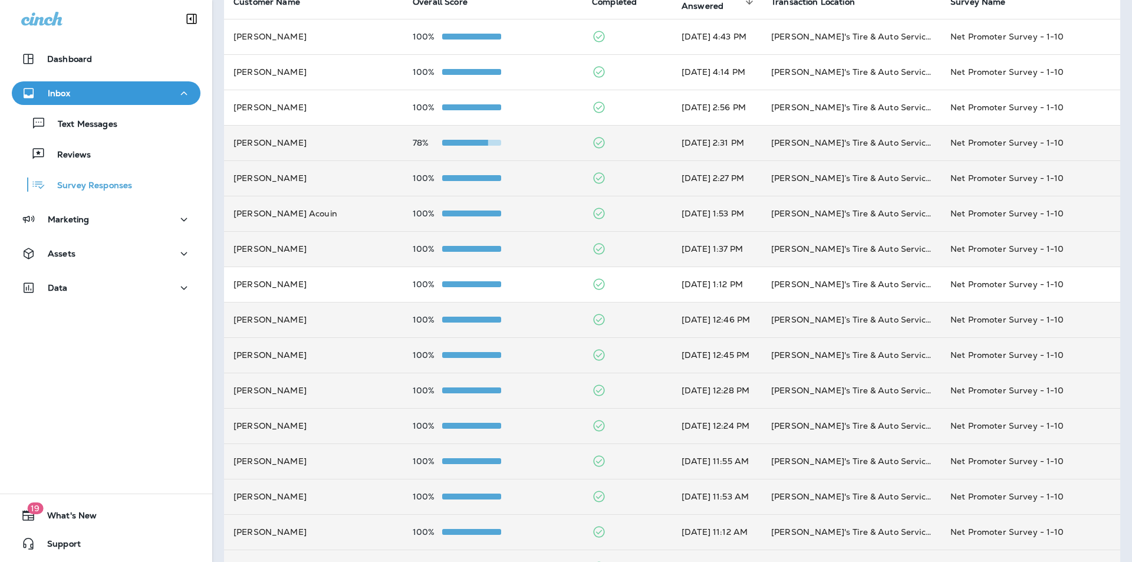
click at [527, 143] on div "78%" at bounding box center [493, 142] width 160 height 9
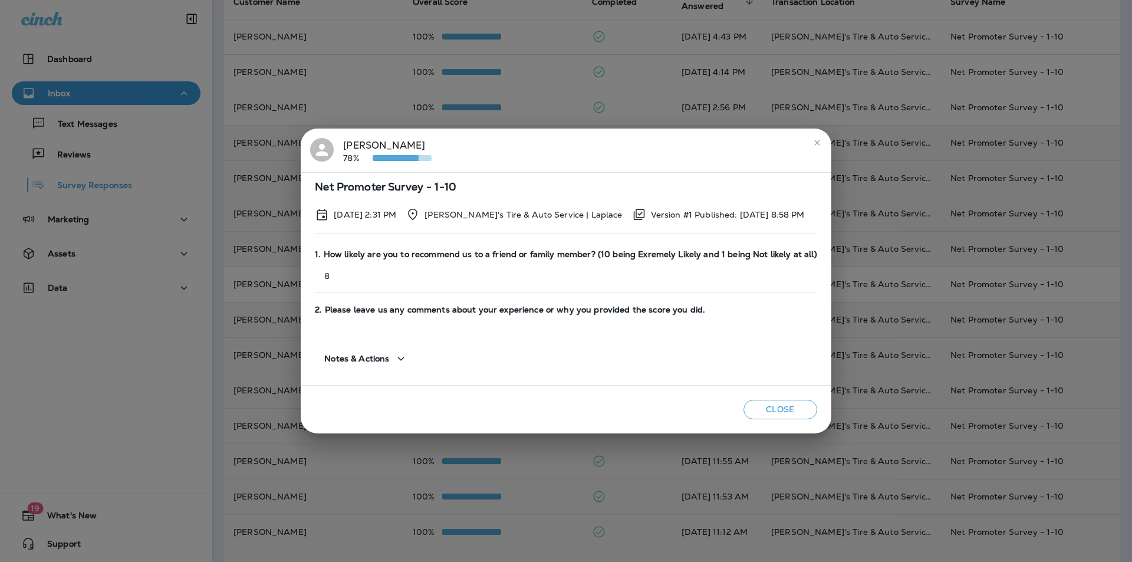
click at [813, 145] on icon "close" at bounding box center [817, 142] width 9 height 9
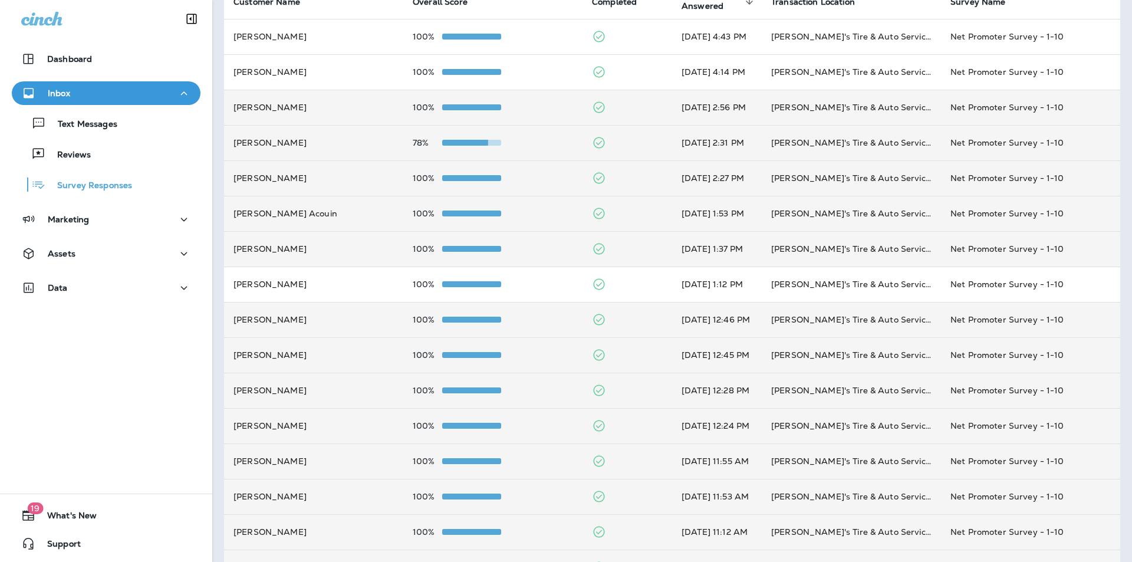
click at [531, 114] on td "100%" at bounding box center [492, 107] width 179 height 35
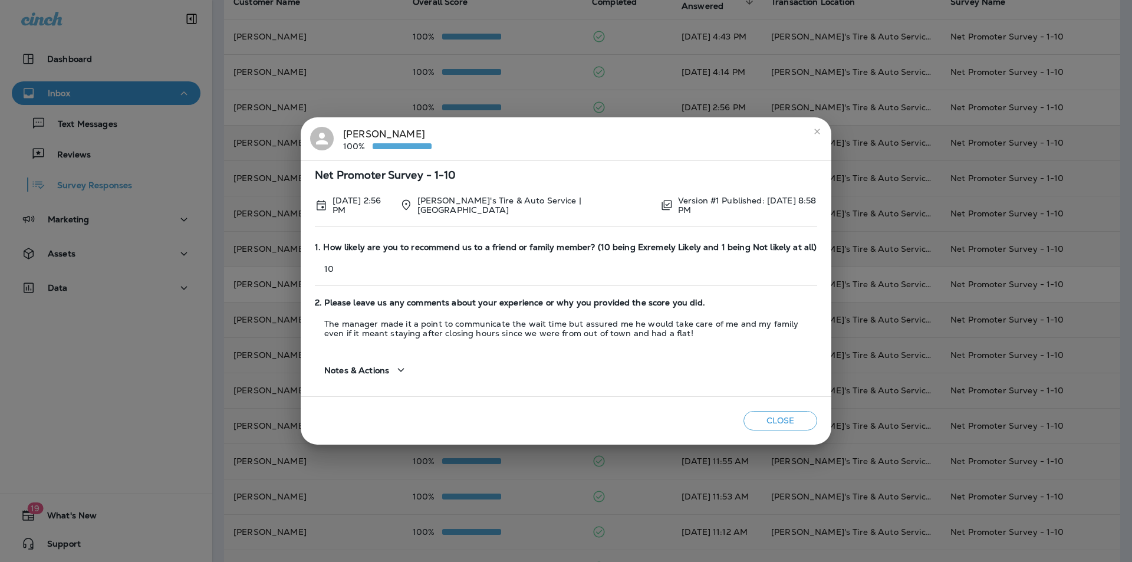
click at [814, 136] on icon "close" at bounding box center [817, 131] width 9 height 9
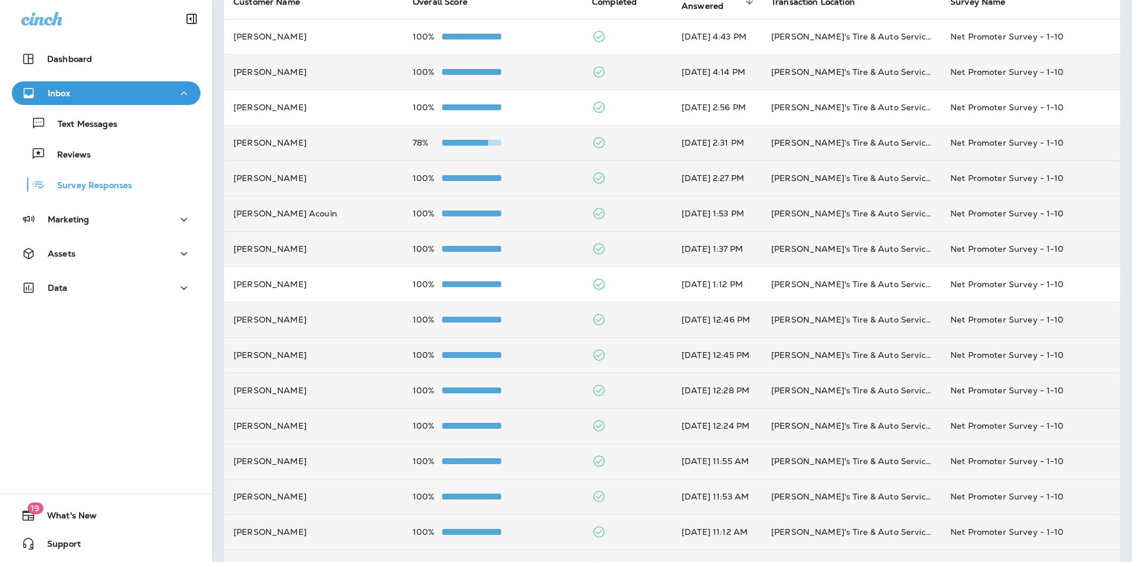
click at [532, 73] on div "100%" at bounding box center [493, 71] width 160 height 9
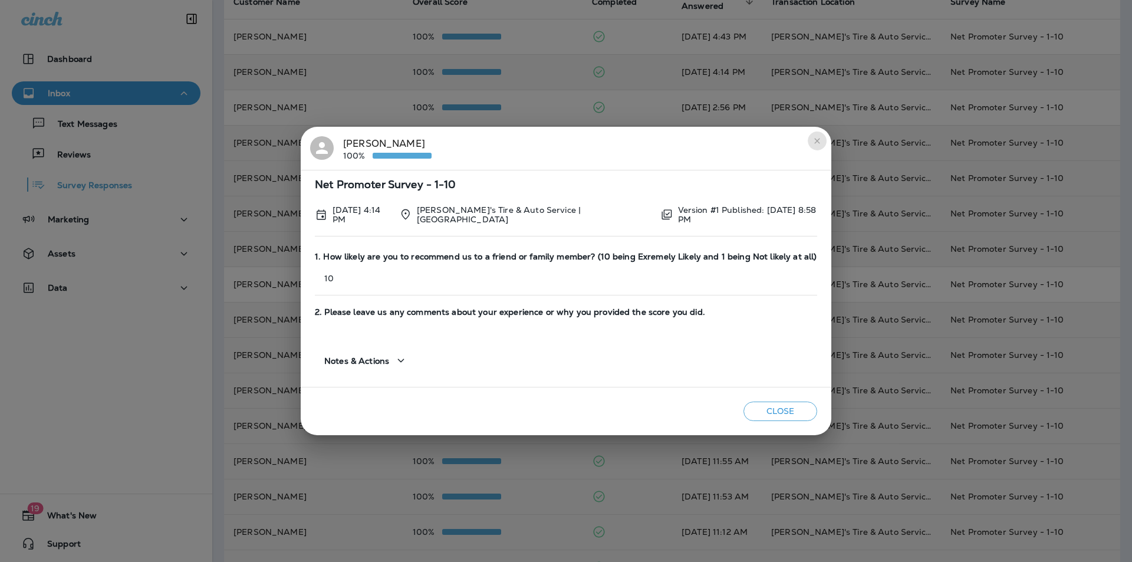
click at [820, 141] on icon "close" at bounding box center [817, 140] width 9 height 9
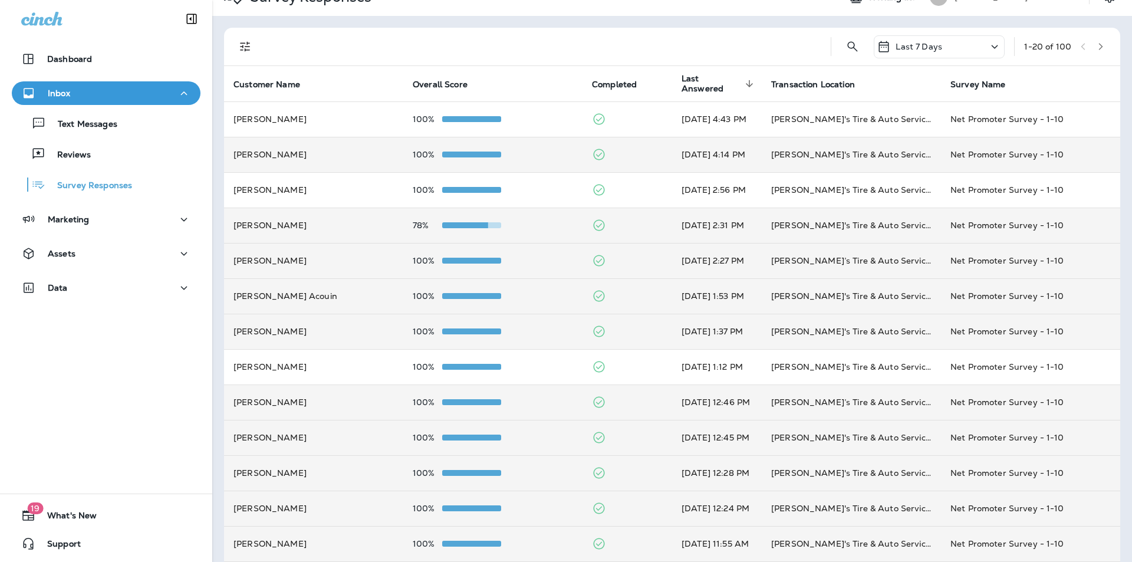
scroll to position [0, 0]
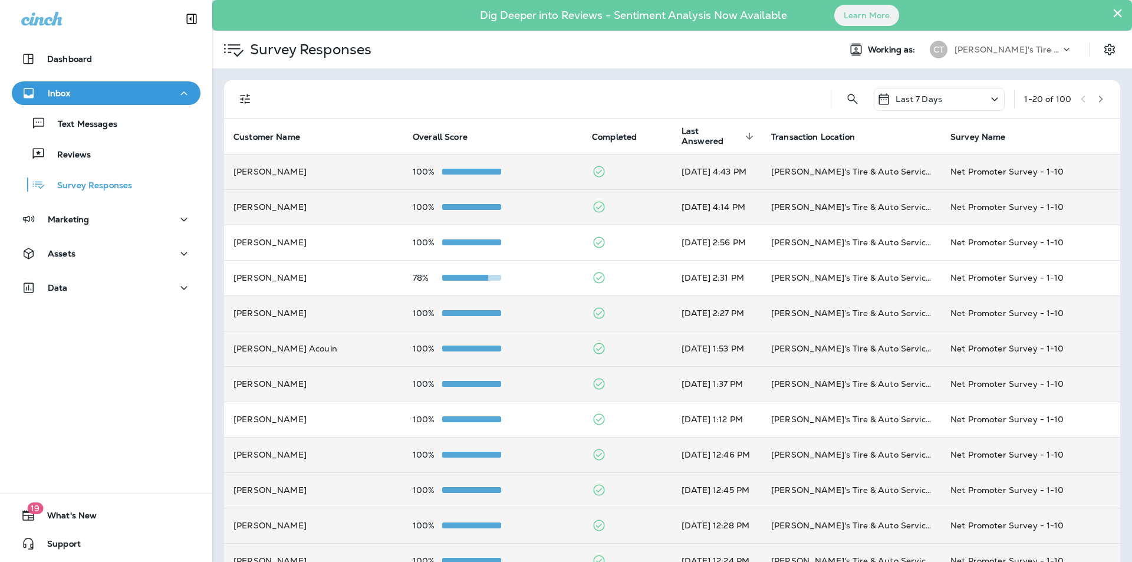
click at [543, 167] on div "100%" at bounding box center [493, 171] width 160 height 9
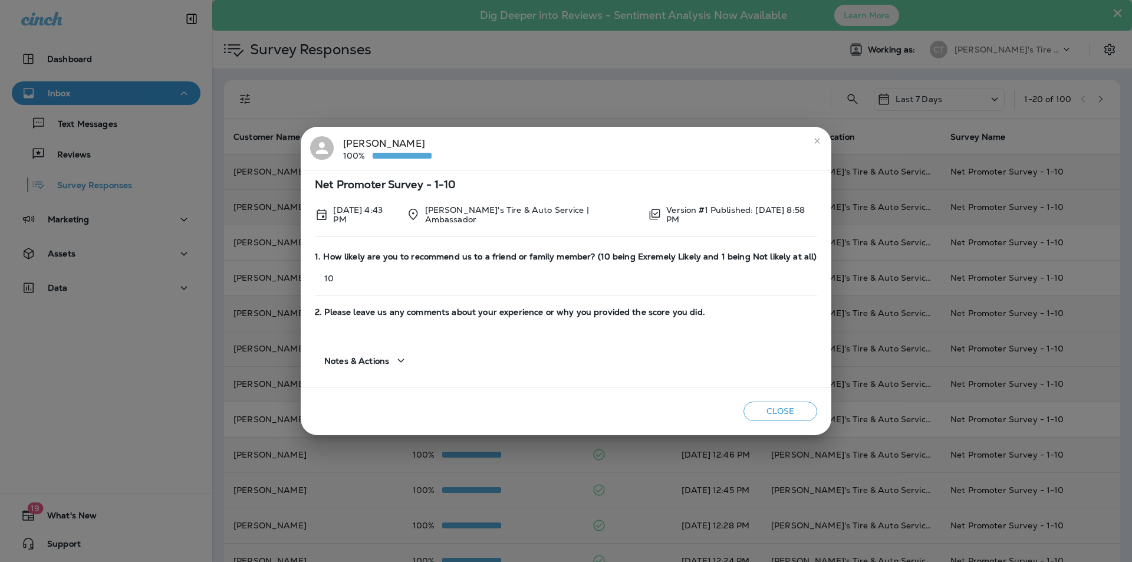
click at [816, 143] on icon "close" at bounding box center [817, 140] width 9 height 9
